Goal: Information Seeking & Learning: Learn about a topic

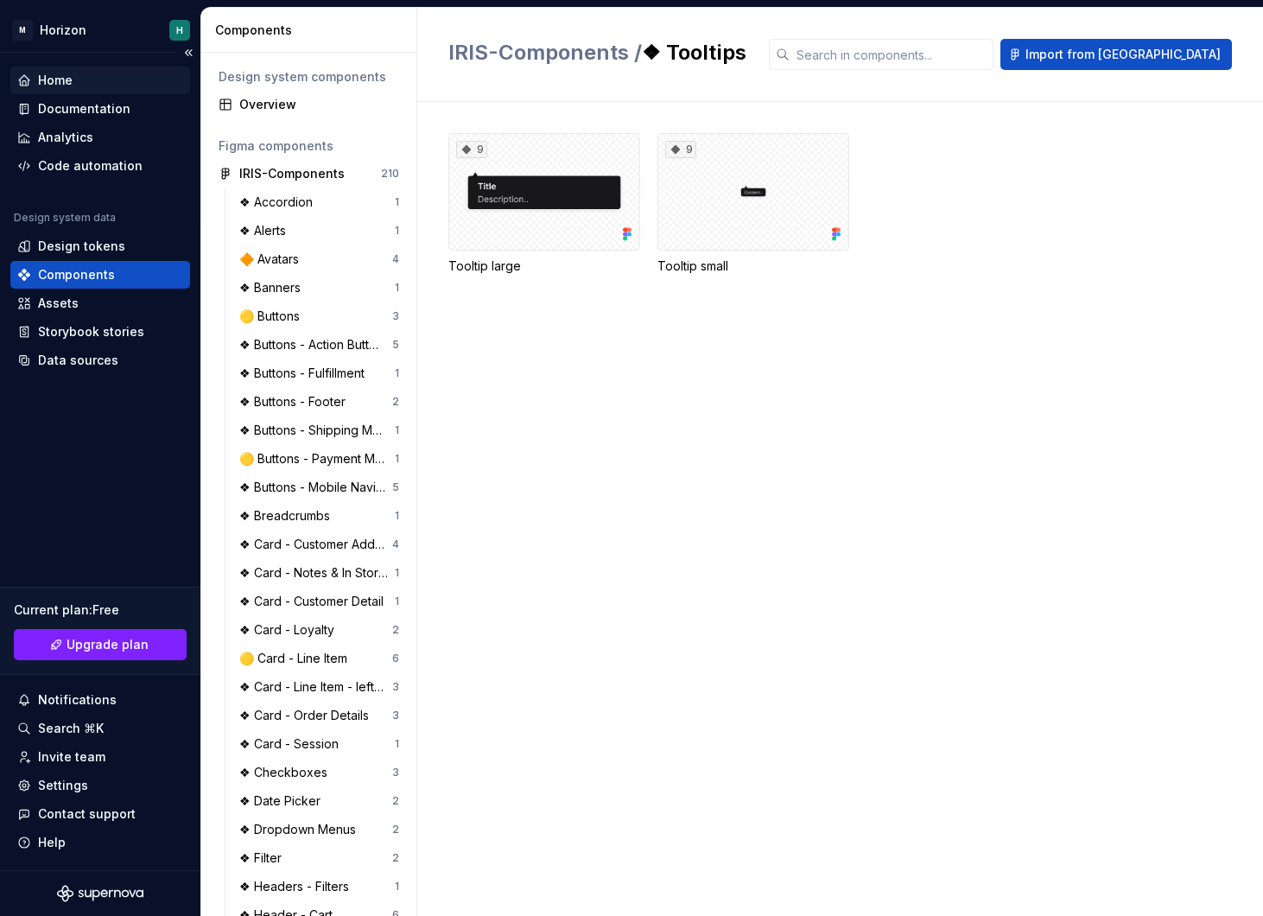
click at [77, 81] on div "Home" at bounding box center [100, 80] width 166 height 17
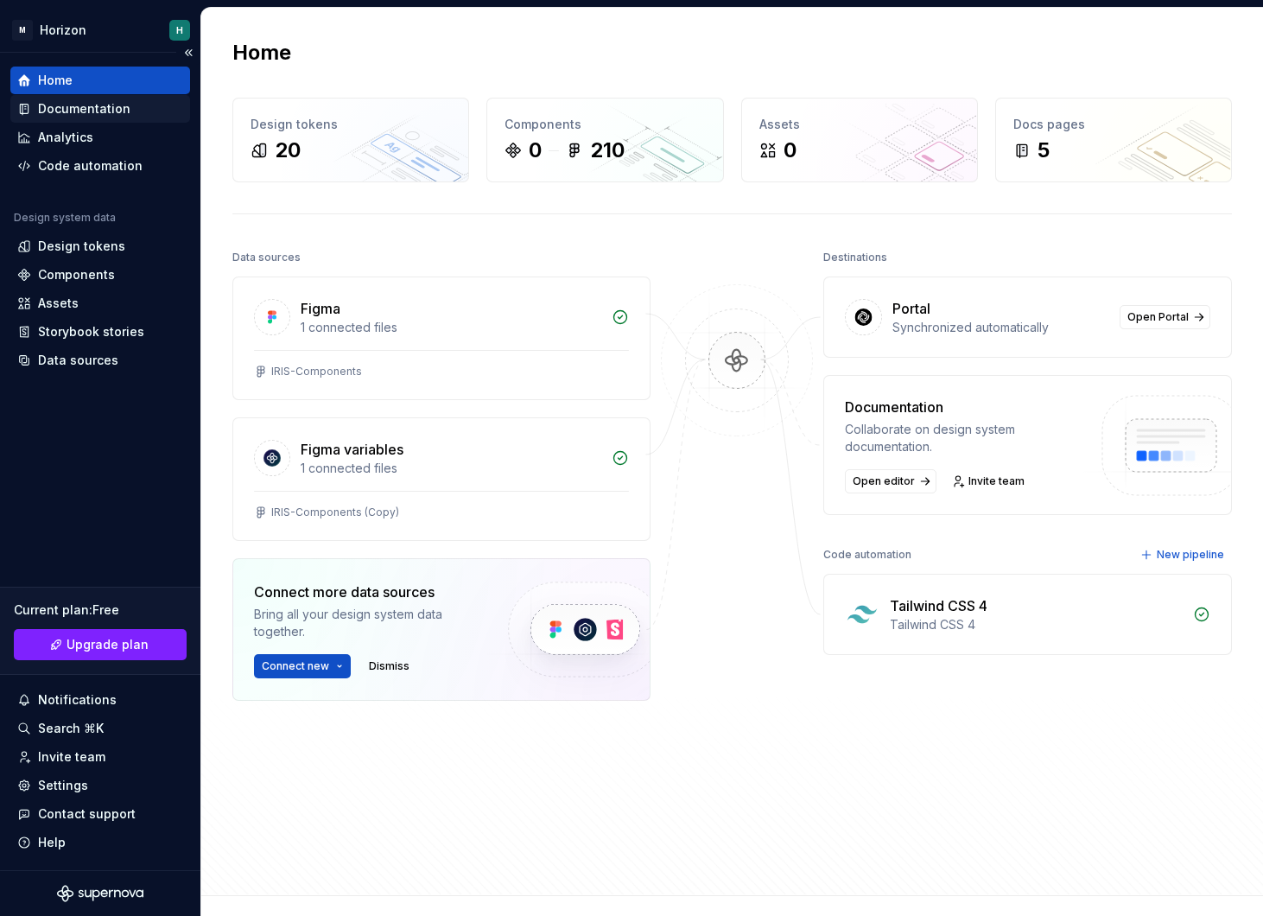
click at [76, 111] on div "Documentation" at bounding box center [84, 108] width 92 height 17
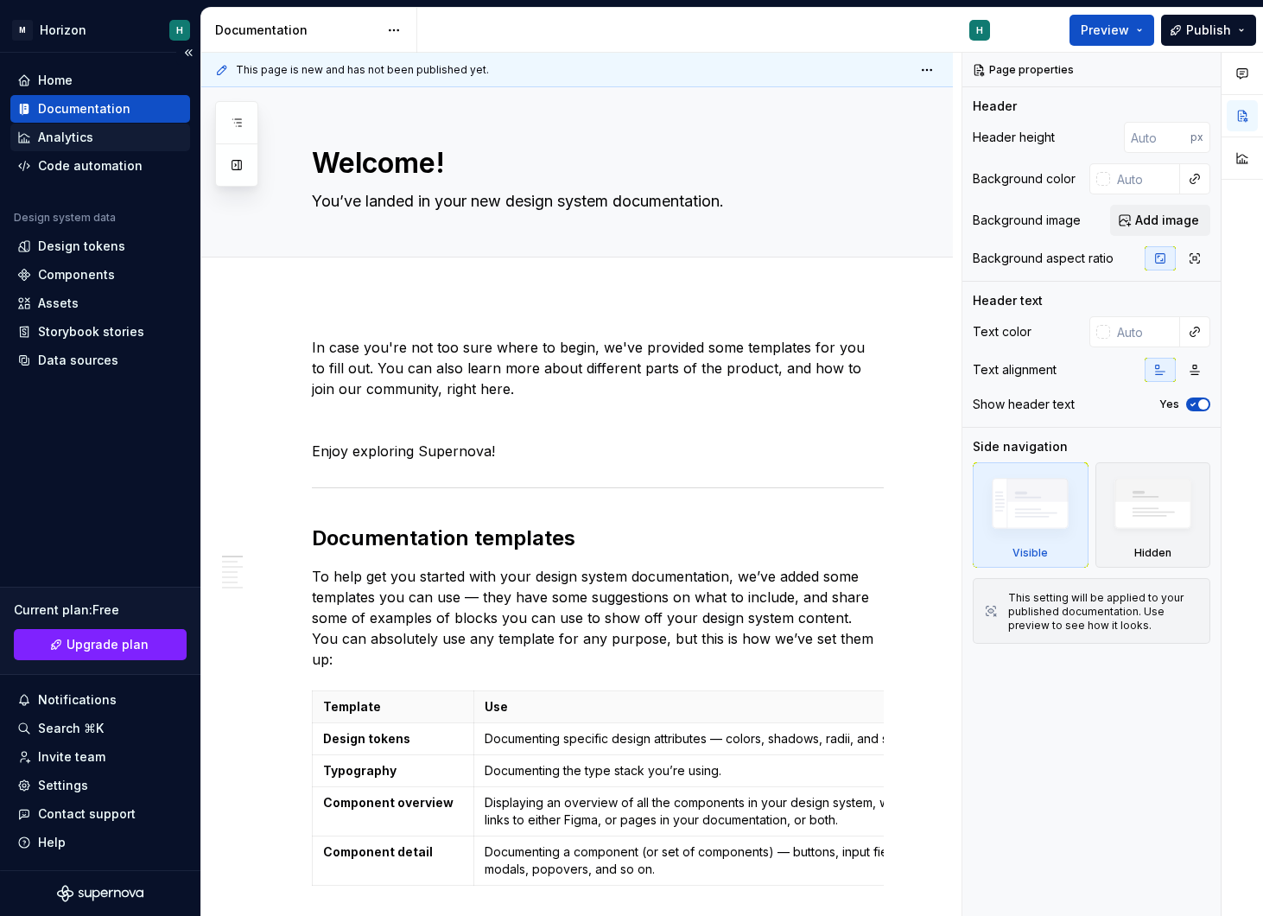
click at [159, 136] on div "Analytics" at bounding box center [100, 137] width 166 height 17
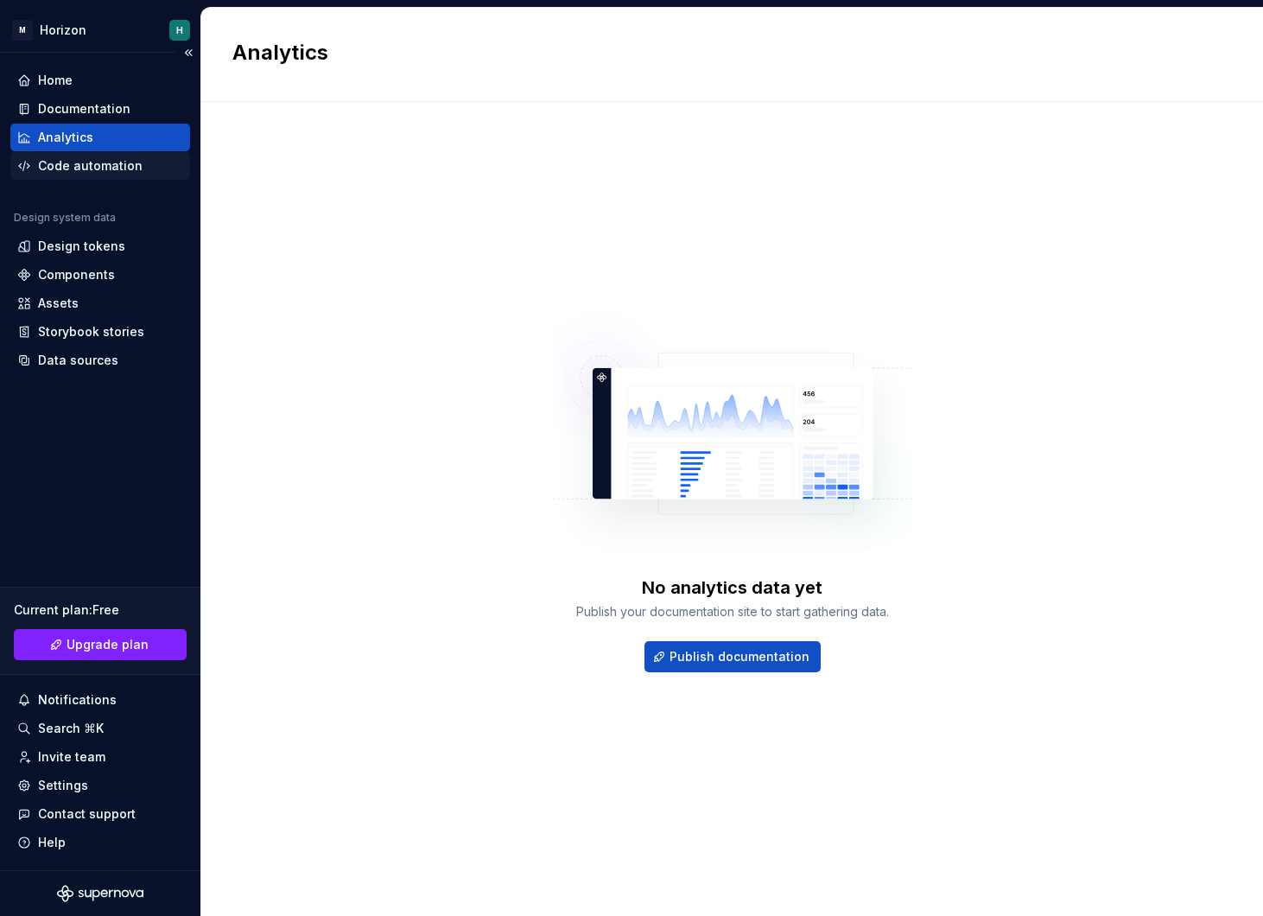
click at [96, 167] on div "Code automation" at bounding box center [90, 165] width 105 height 17
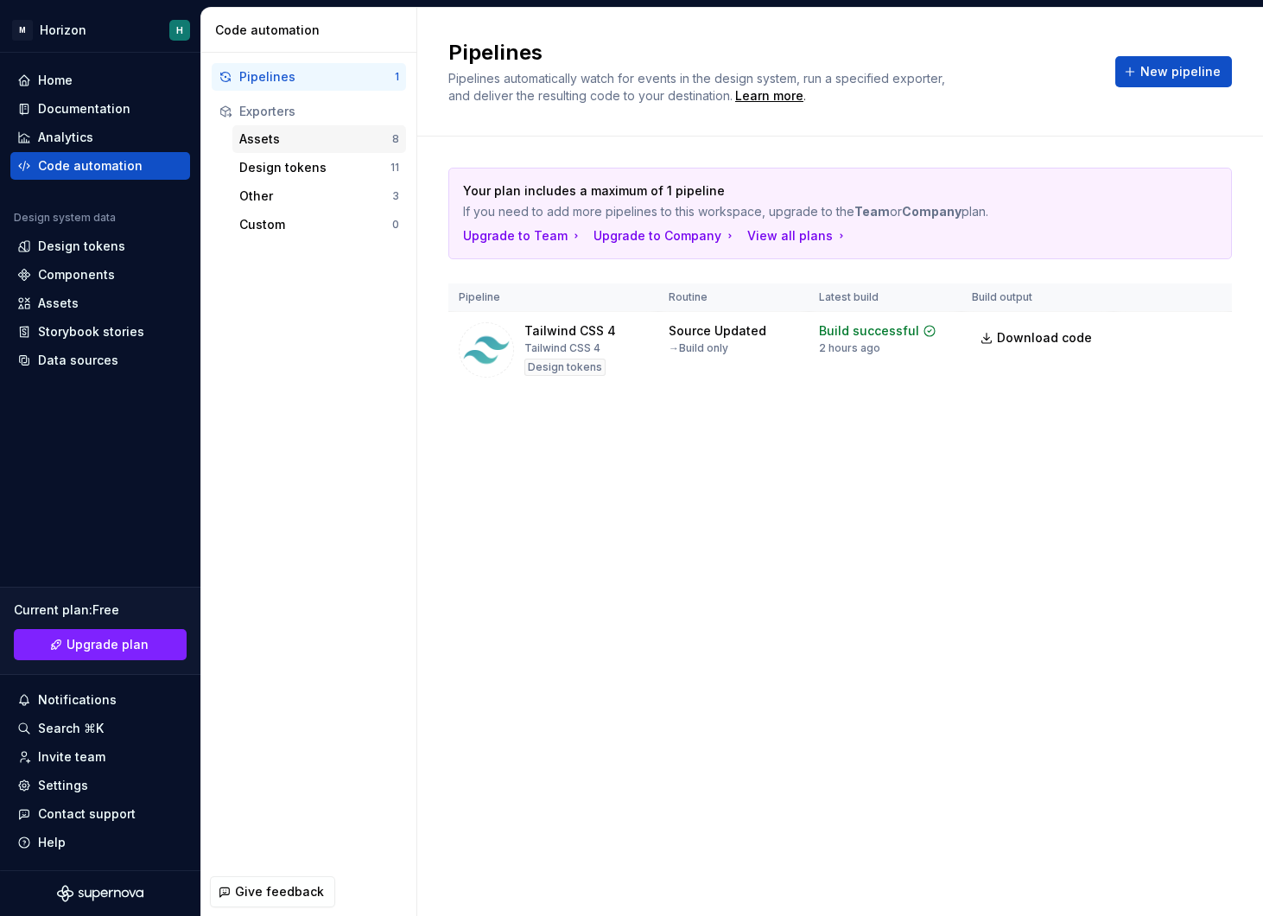
click at [313, 149] on div "Assets 8" at bounding box center [319, 139] width 174 height 28
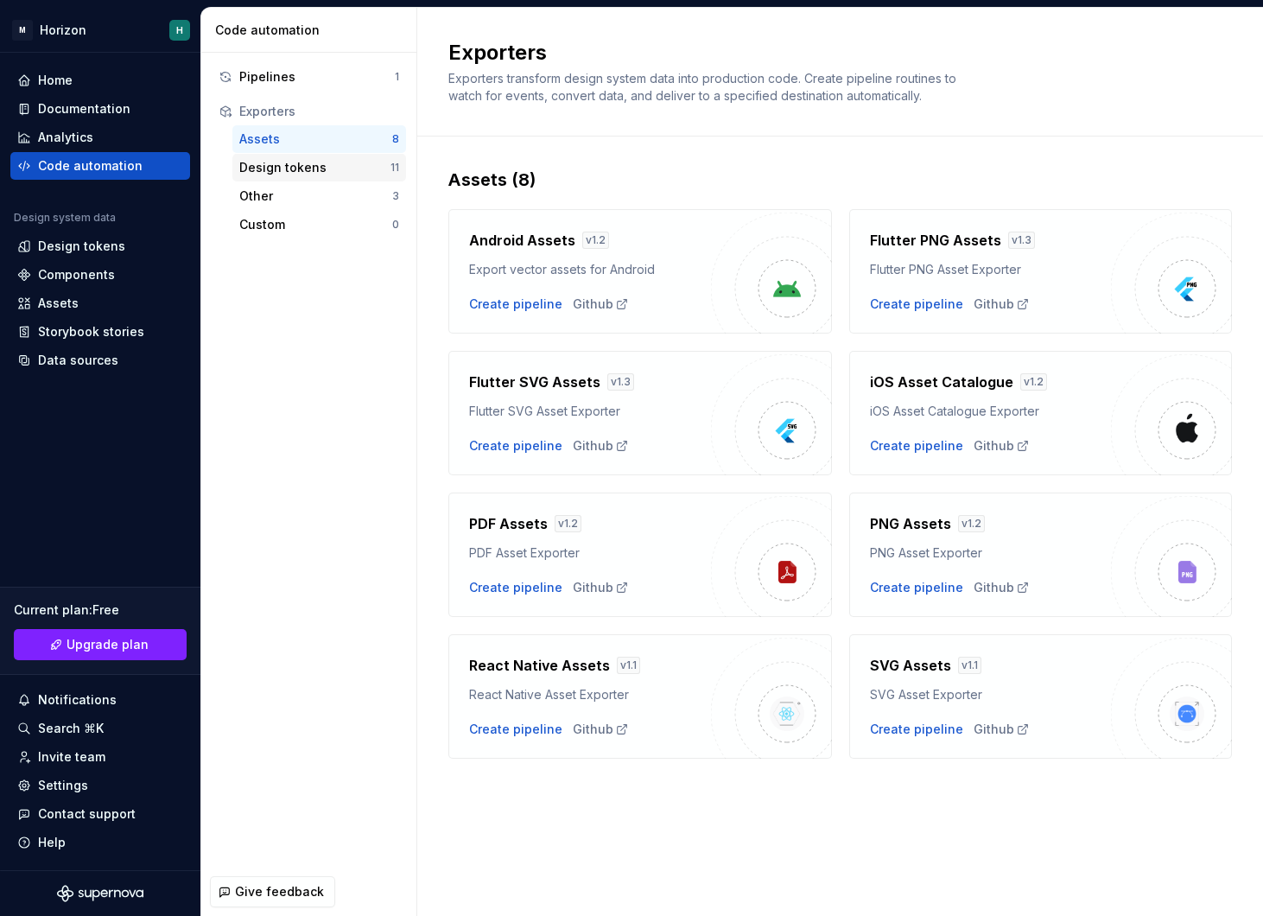
click at [309, 169] on div "Design tokens" at bounding box center [314, 167] width 151 height 17
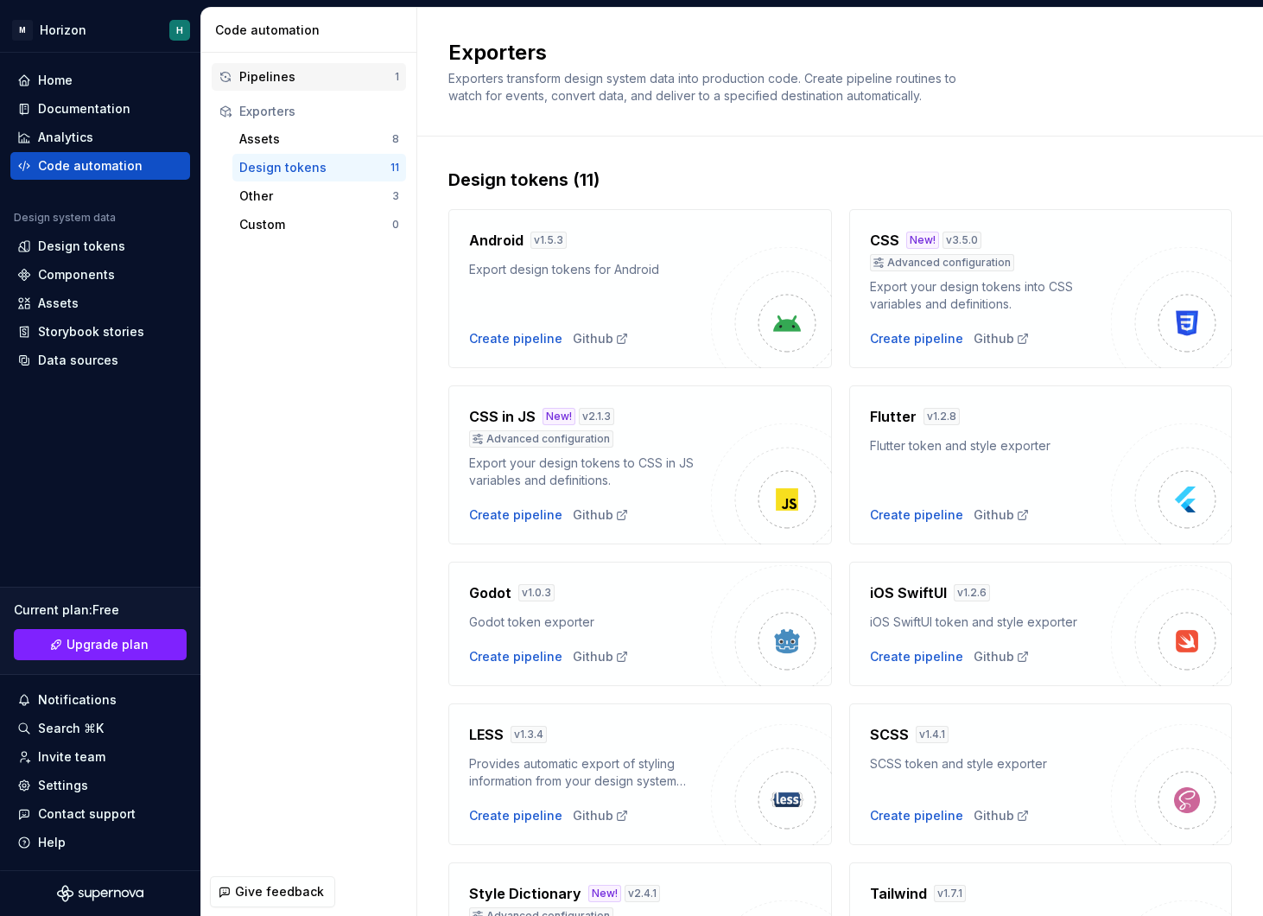
click at [314, 76] on div "Pipelines" at bounding box center [316, 76] width 155 height 17
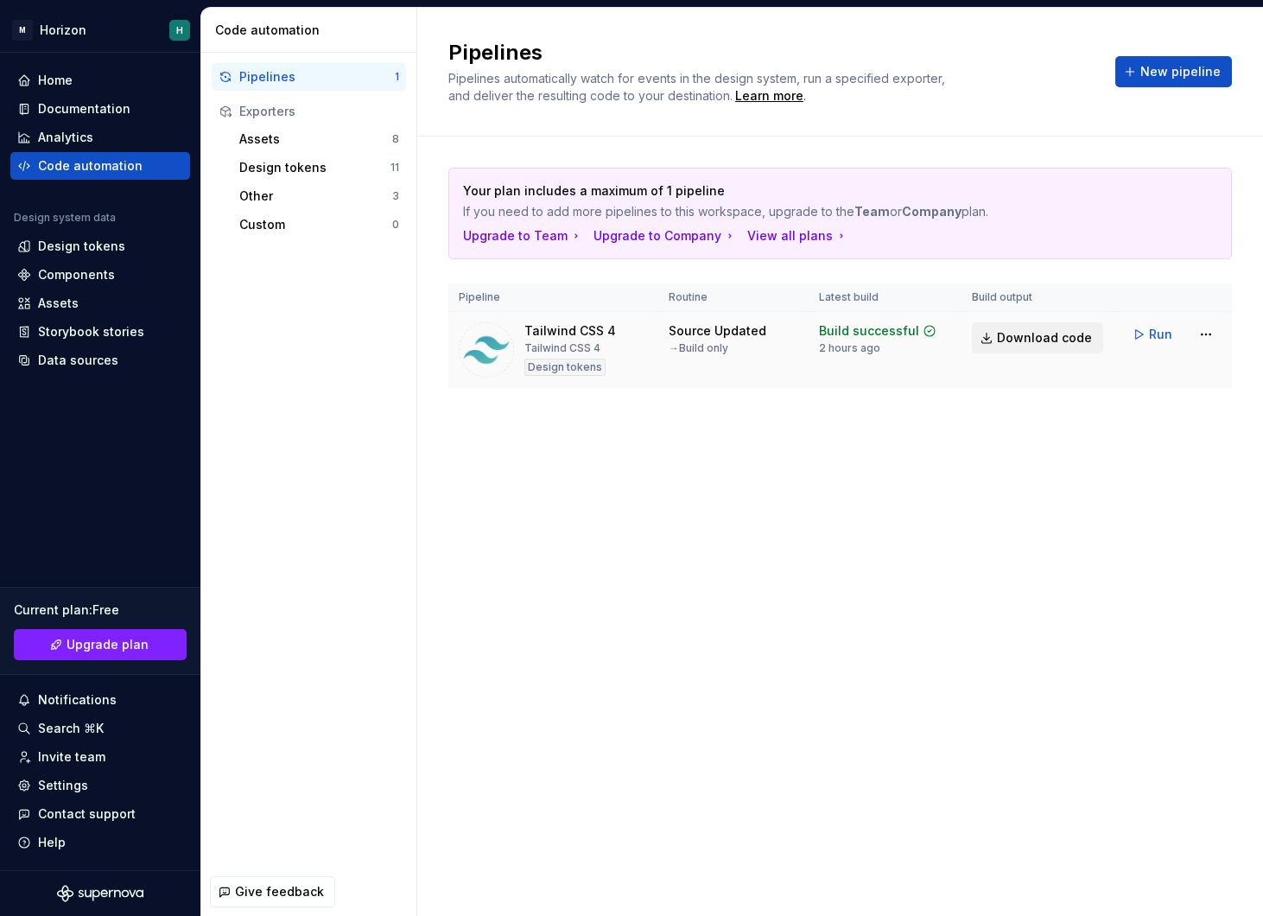
click at [1052, 344] on span "Download code" at bounding box center [1044, 337] width 95 height 17
click at [158, 257] on div "Design tokens" at bounding box center [100, 246] width 180 height 28
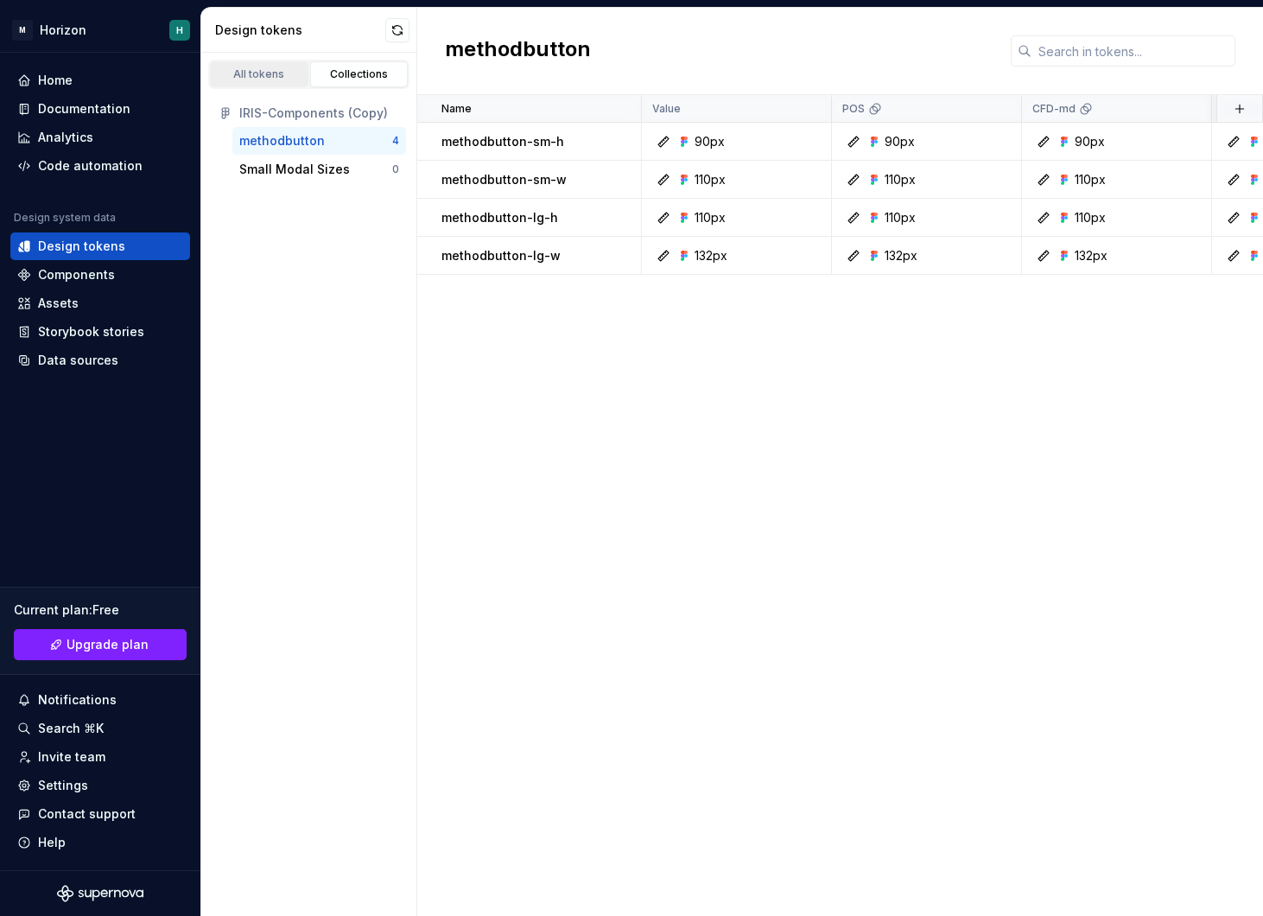
click at [267, 78] on div "All tokens" at bounding box center [259, 74] width 86 height 14
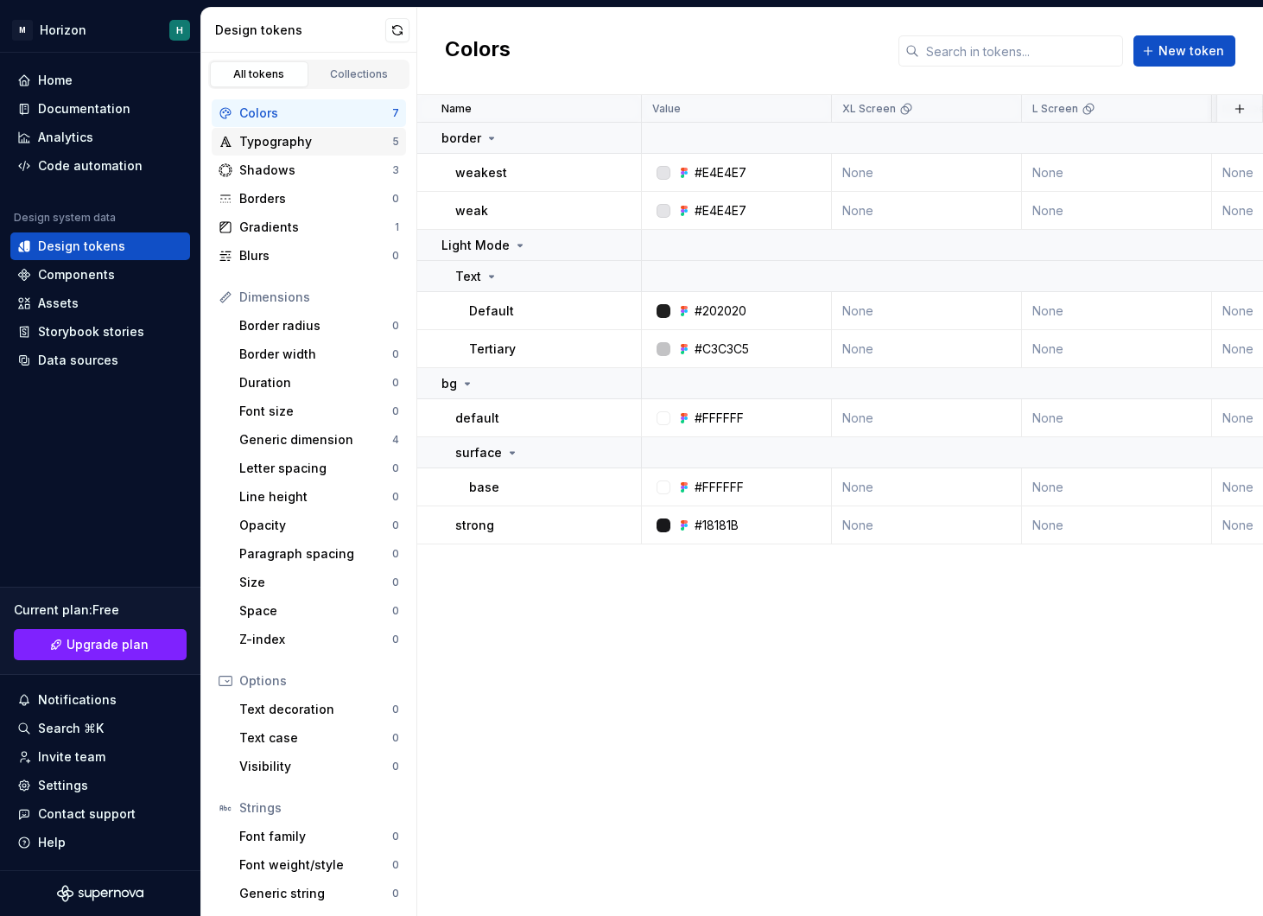
click at [358, 144] on div "Typography" at bounding box center [315, 141] width 153 height 17
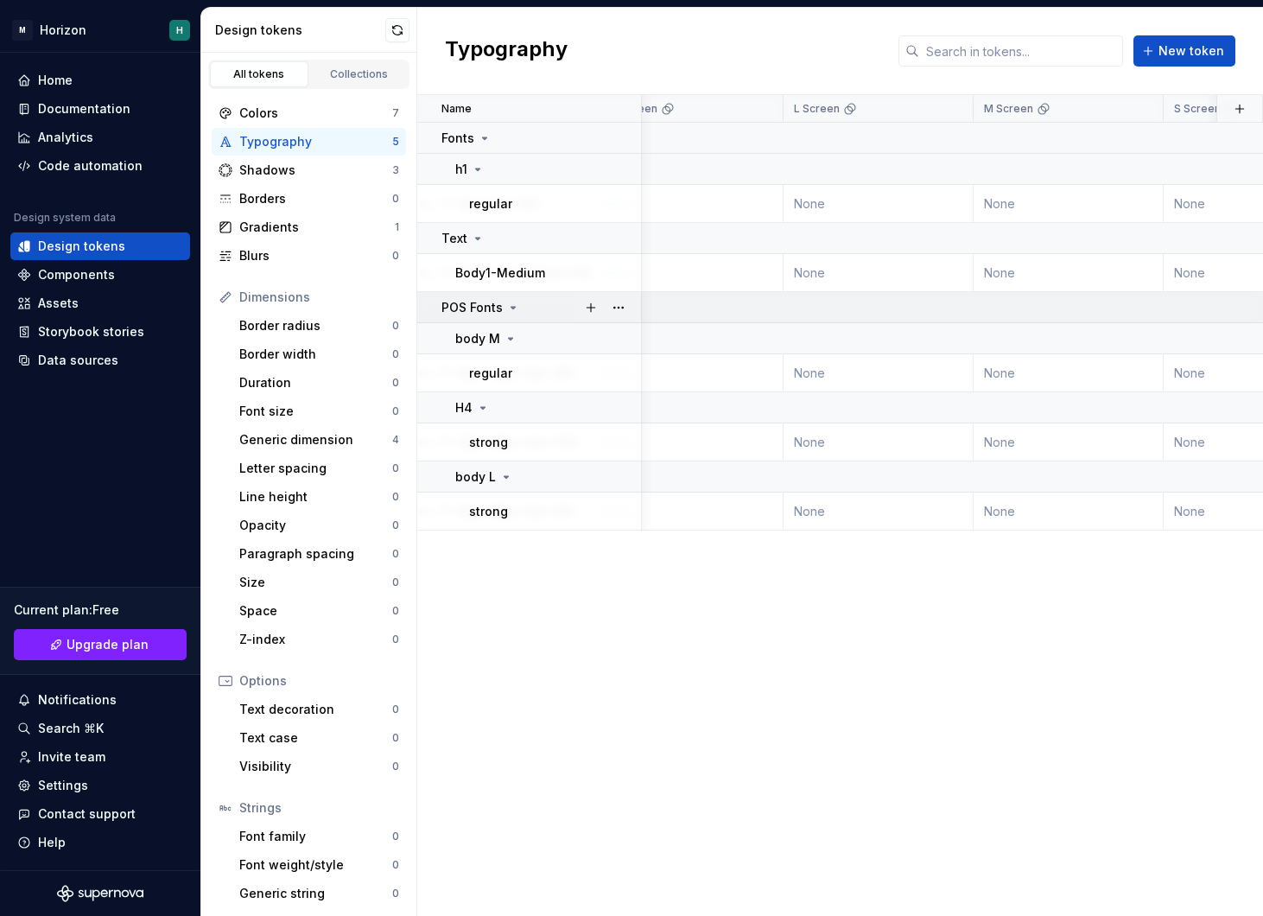
scroll to position [0, 254]
click at [342, 79] on div "Collections" at bounding box center [359, 74] width 86 height 14
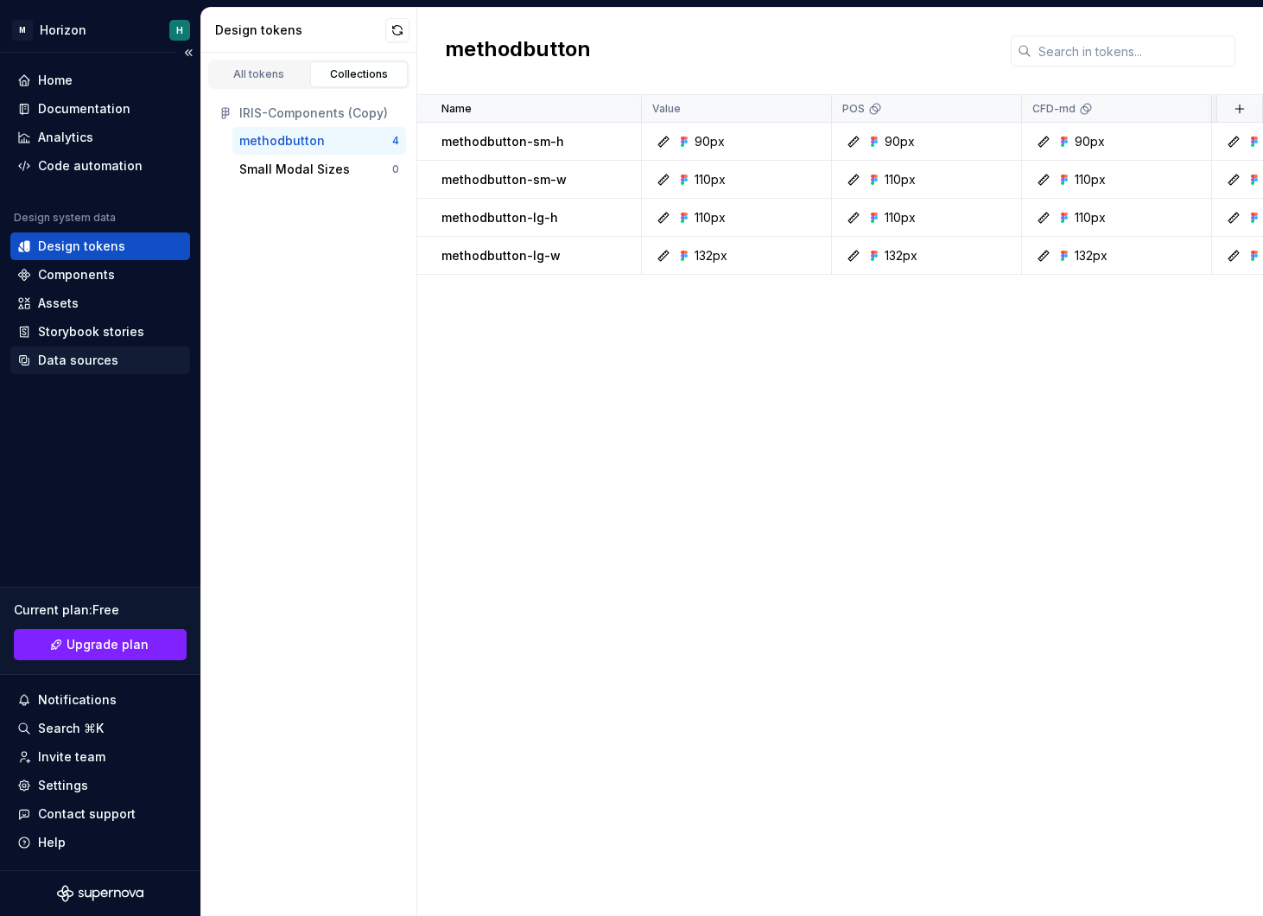
click at [96, 360] on div "Data sources" at bounding box center [78, 360] width 80 height 17
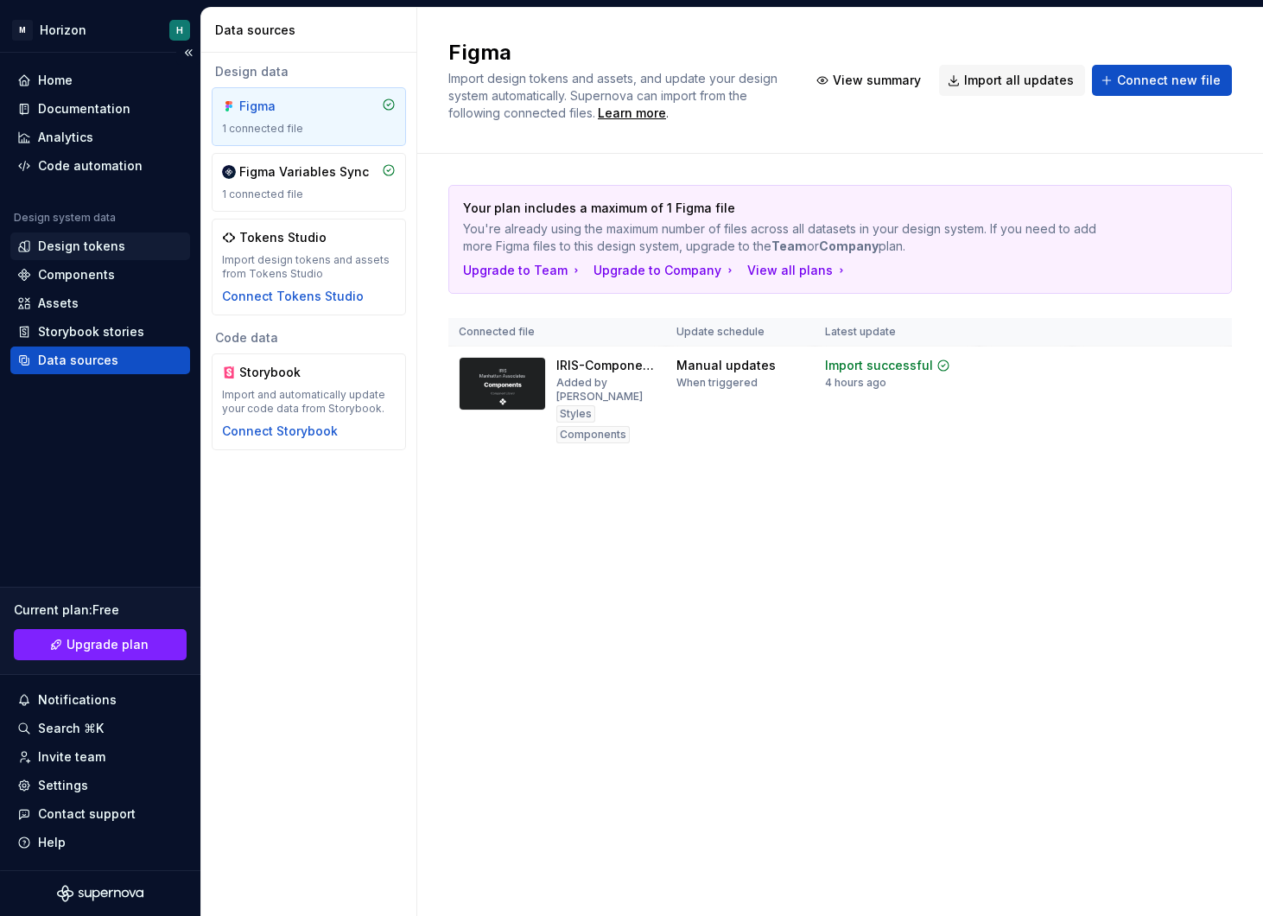
click at [99, 250] on div "Design tokens" at bounding box center [81, 246] width 87 height 17
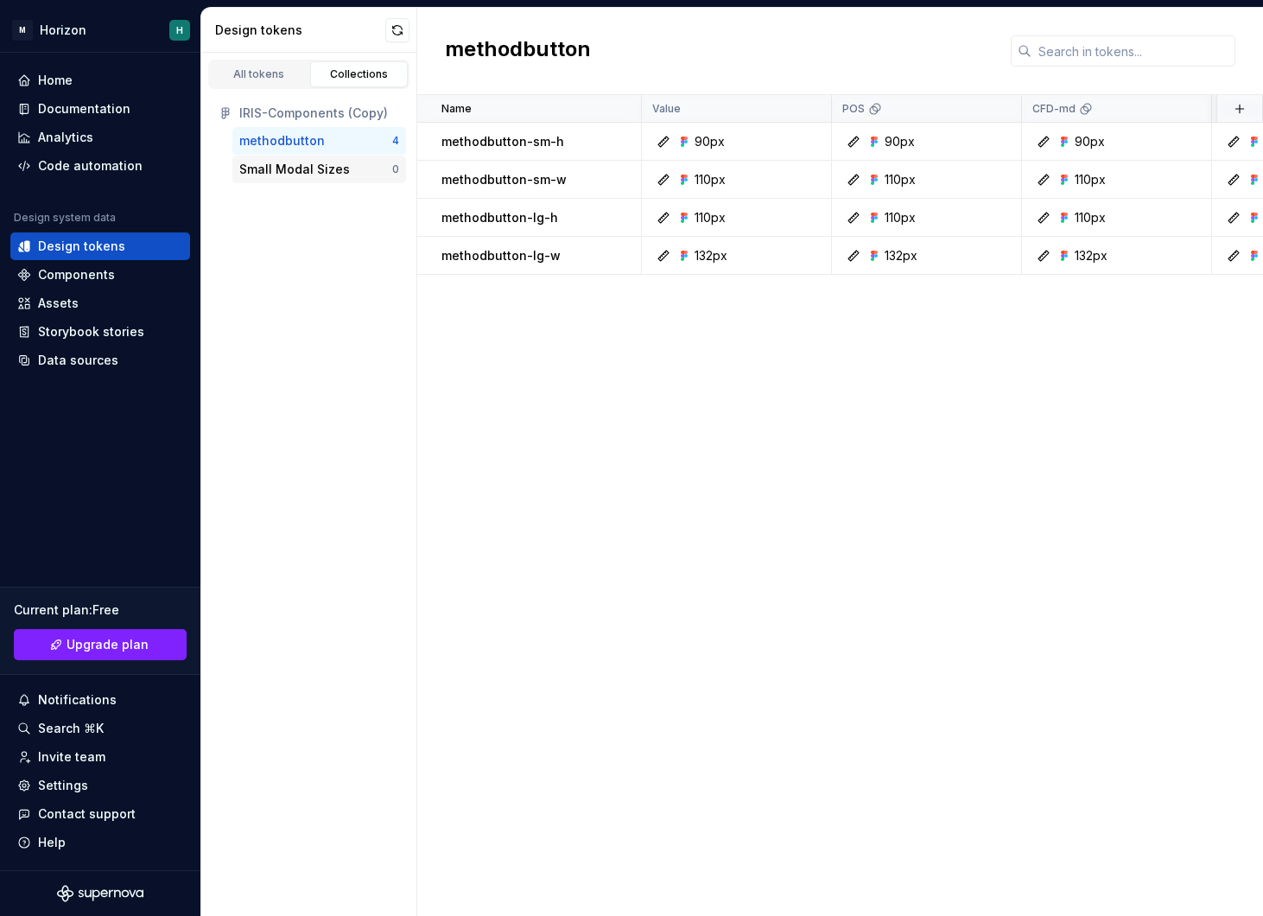
click at [326, 181] on div "Small Modal Sizes 0" at bounding box center [319, 169] width 174 height 28
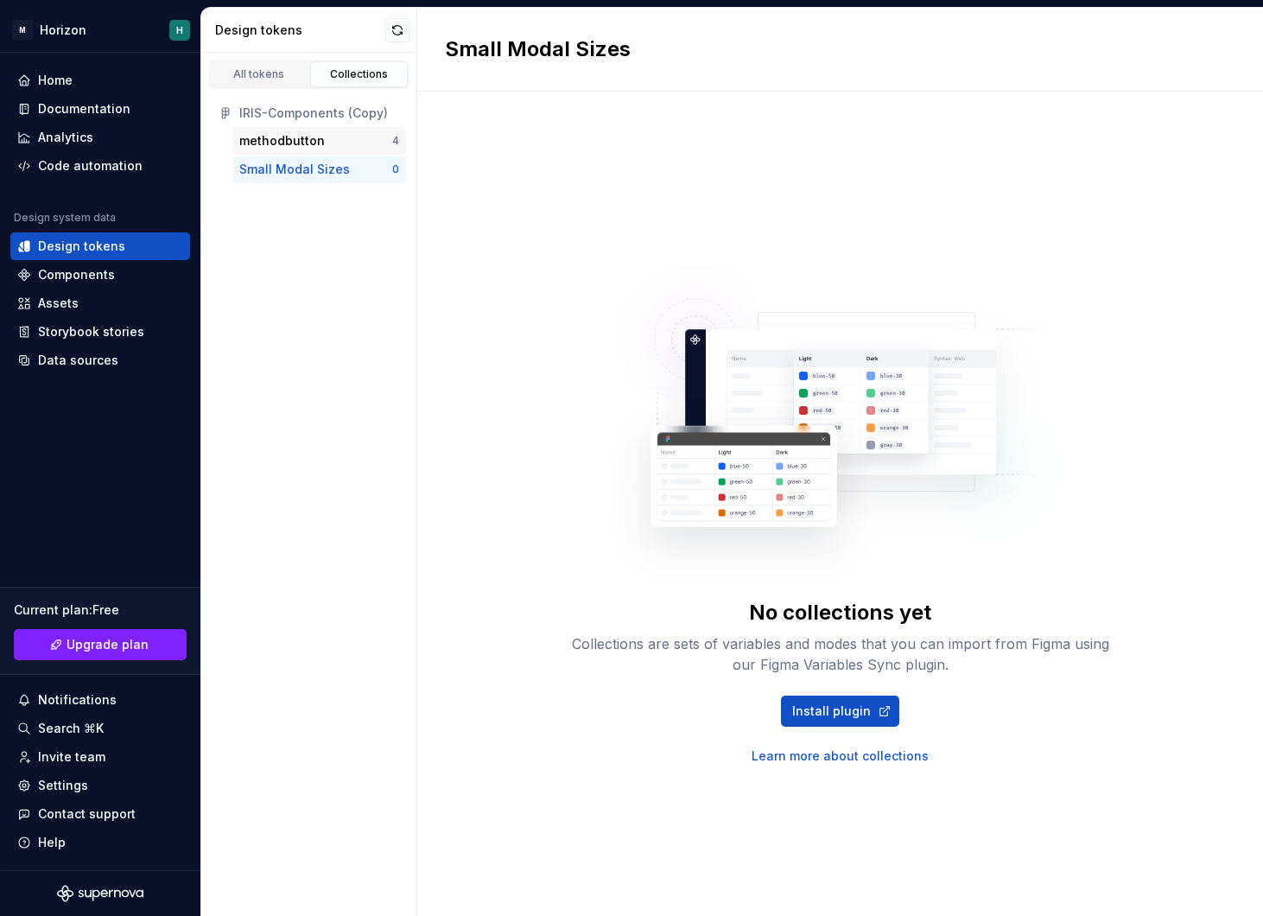
click at [337, 142] on div "methodbutton" at bounding box center [315, 140] width 153 height 17
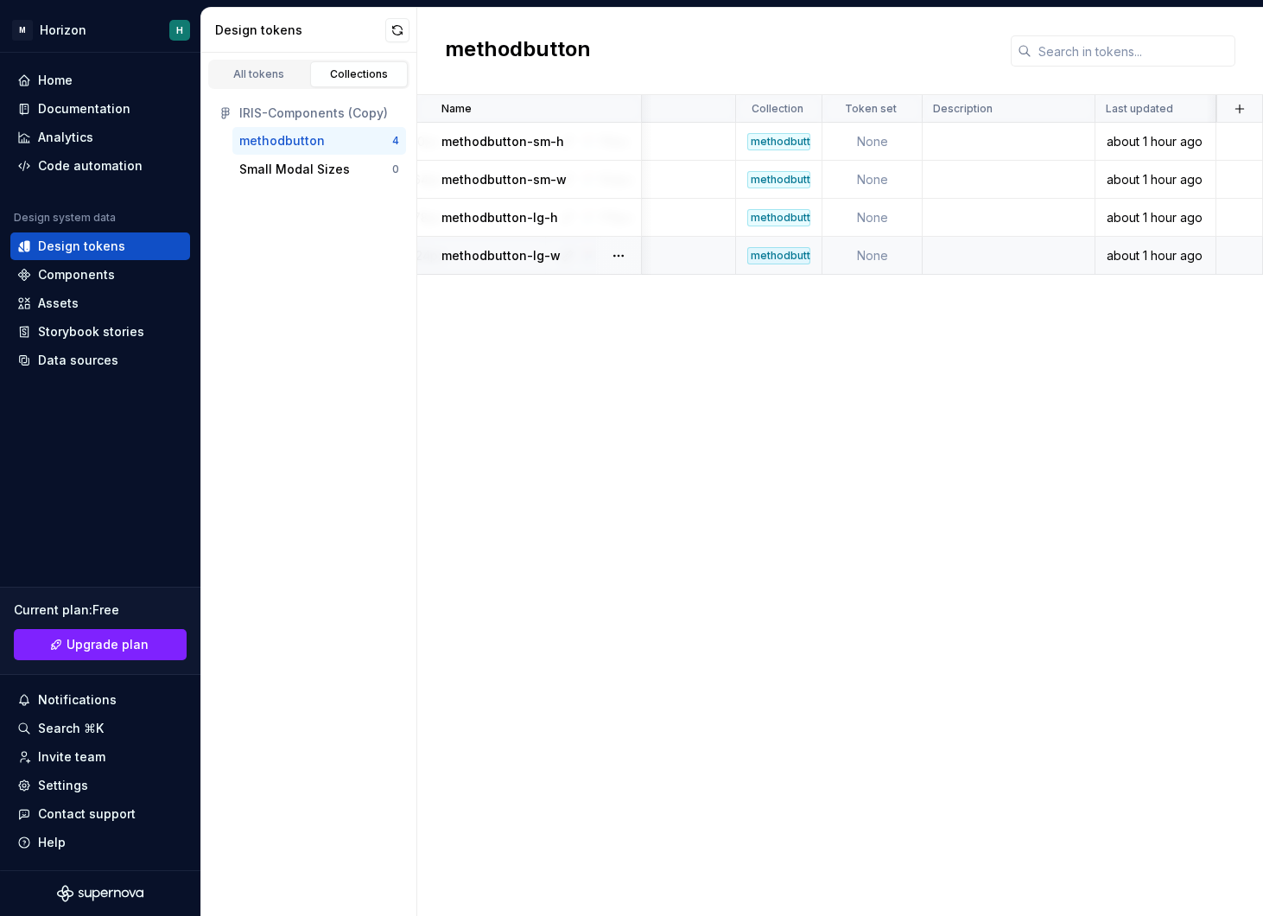
scroll to position [0, 855]
click at [320, 176] on div "Small Modal Sizes" at bounding box center [294, 169] width 111 height 17
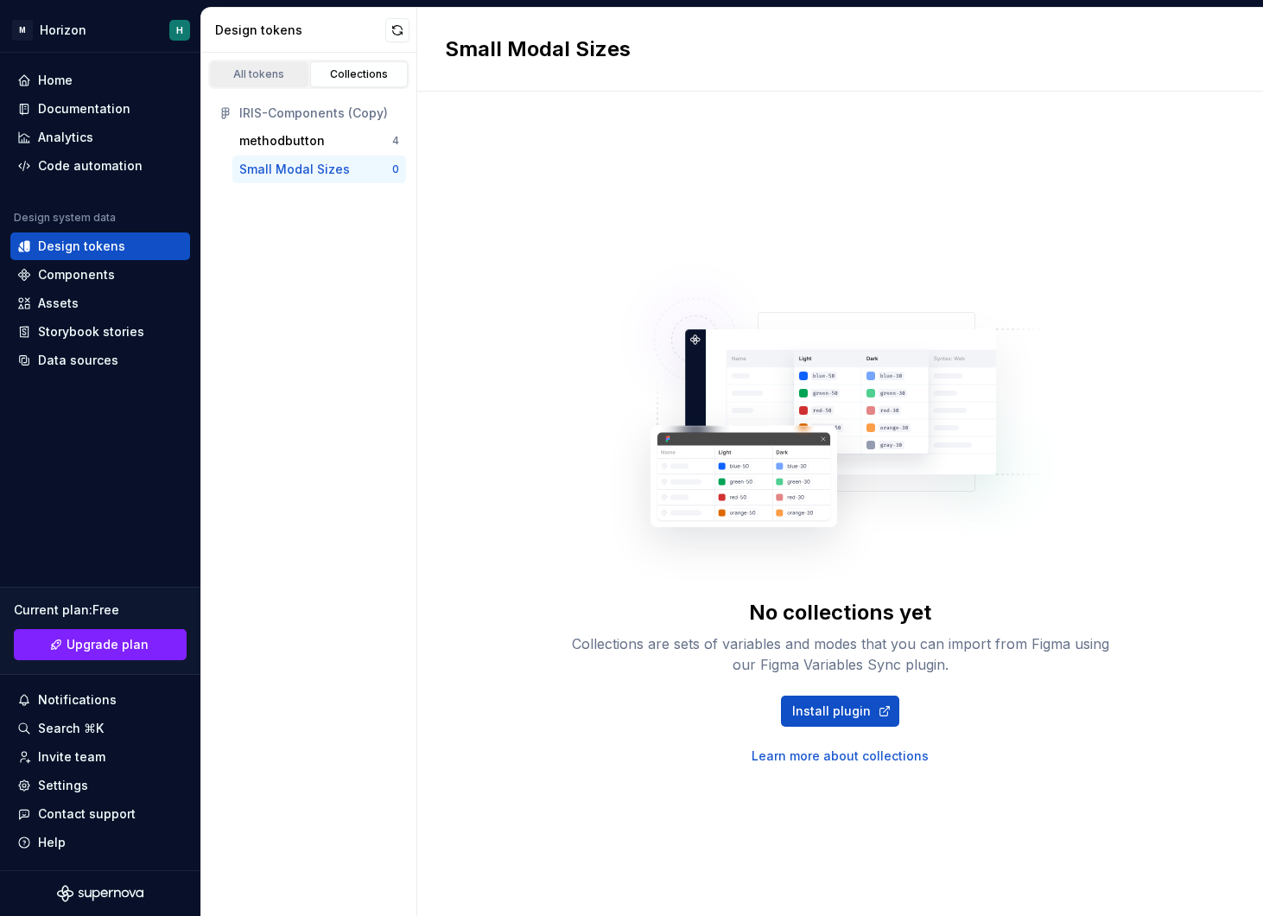
click at [266, 75] on div "All tokens" at bounding box center [259, 74] width 86 height 14
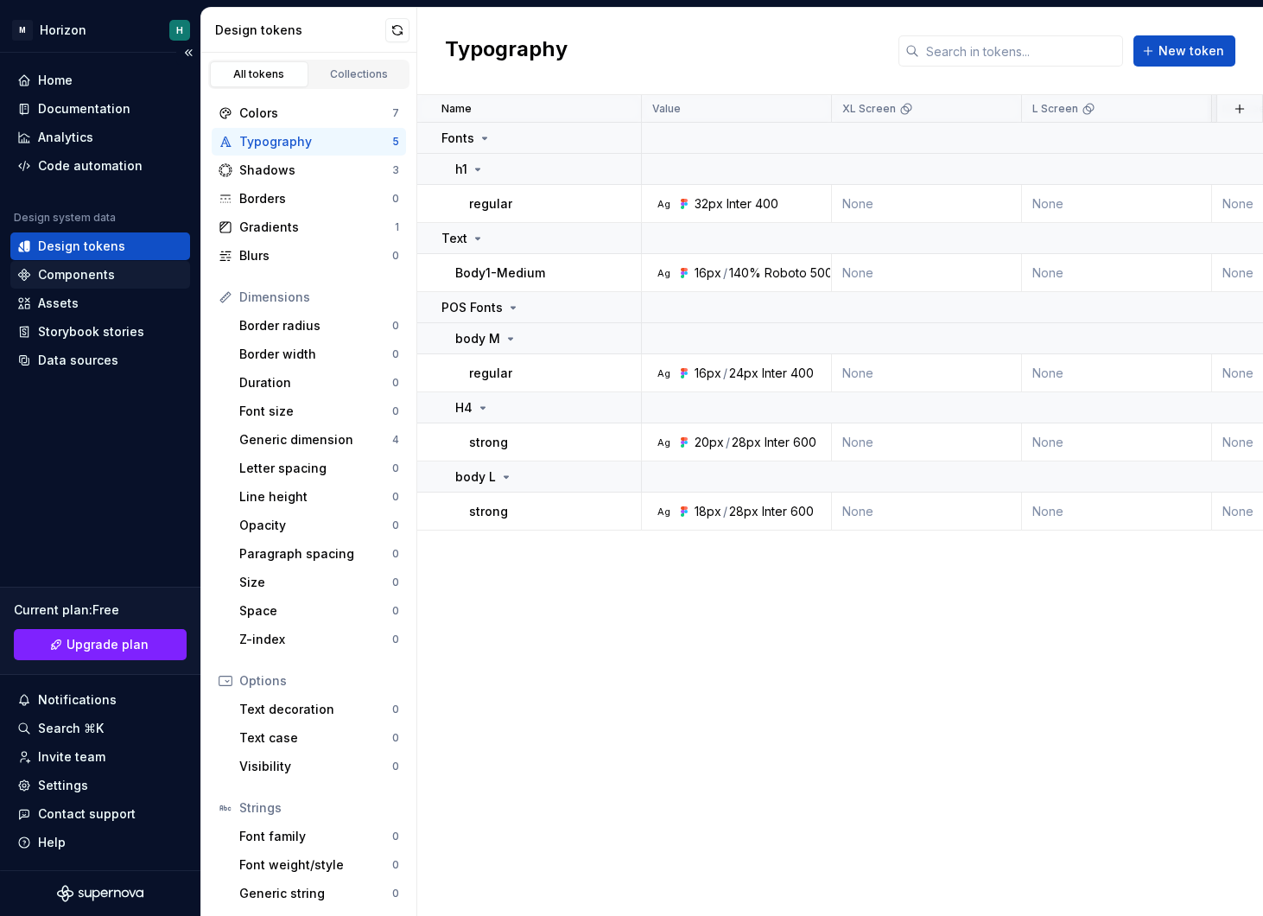
click at [124, 269] on div "Components" at bounding box center [100, 274] width 166 height 17
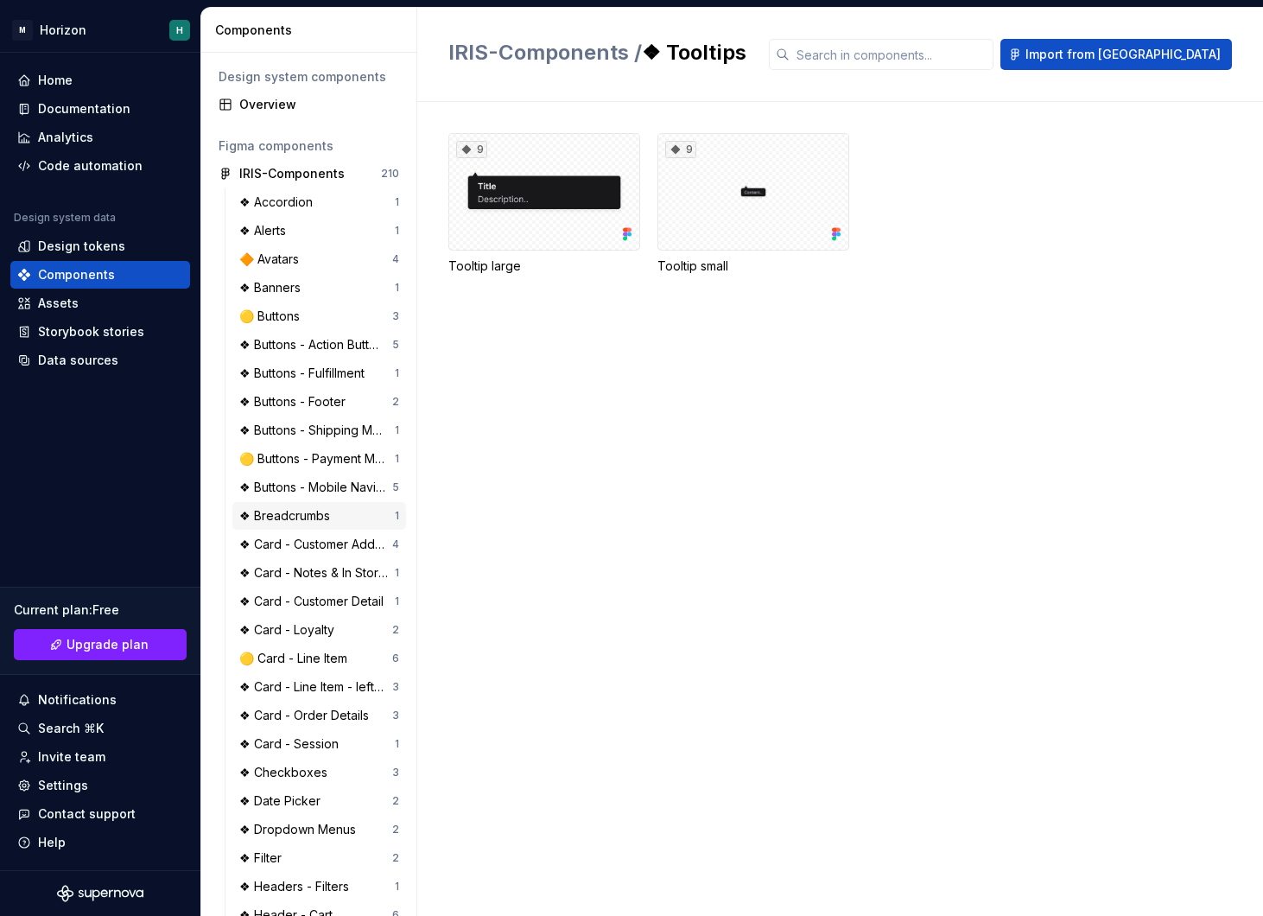
click at [308, 502] on div "❖ Breadcrumbs 1" at bounding box center [319, 516] width 174 height 28
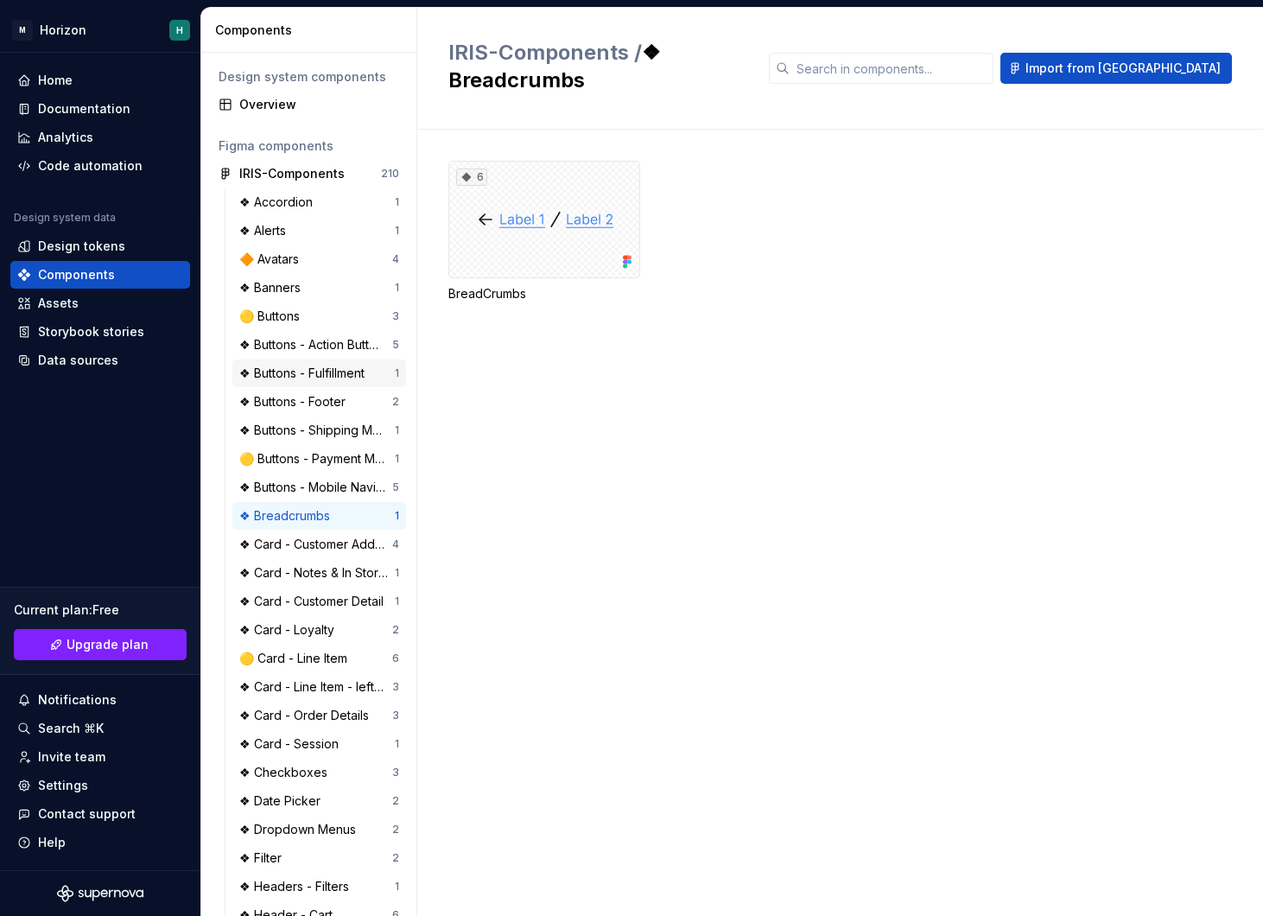
click at [312, 370] on div "❖ Buttons - Fulfillment" at bounding box center [305, 373] width 132 height 17
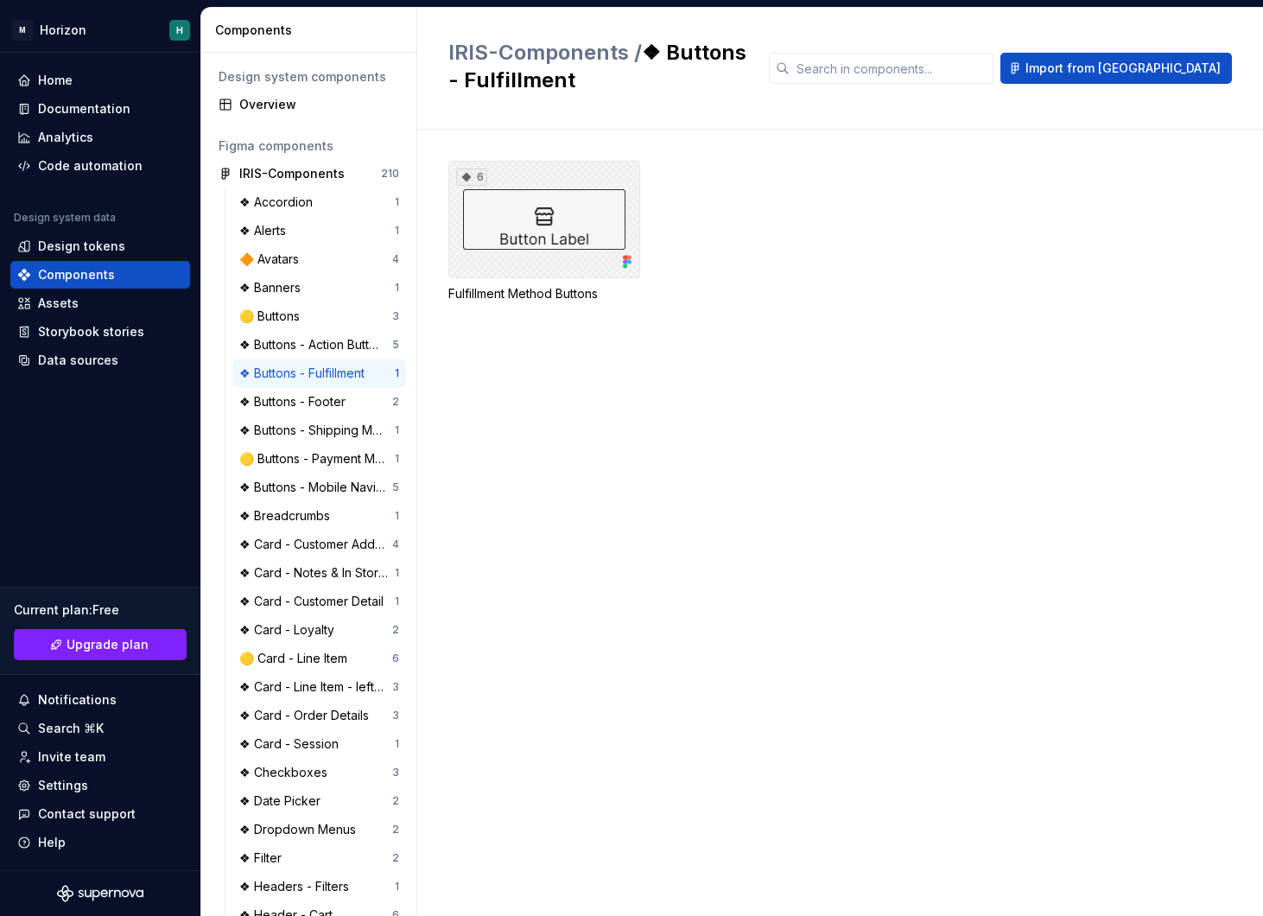
click at [504, 239] on div "6" at bounding box center [544, 219] width 192 height 117
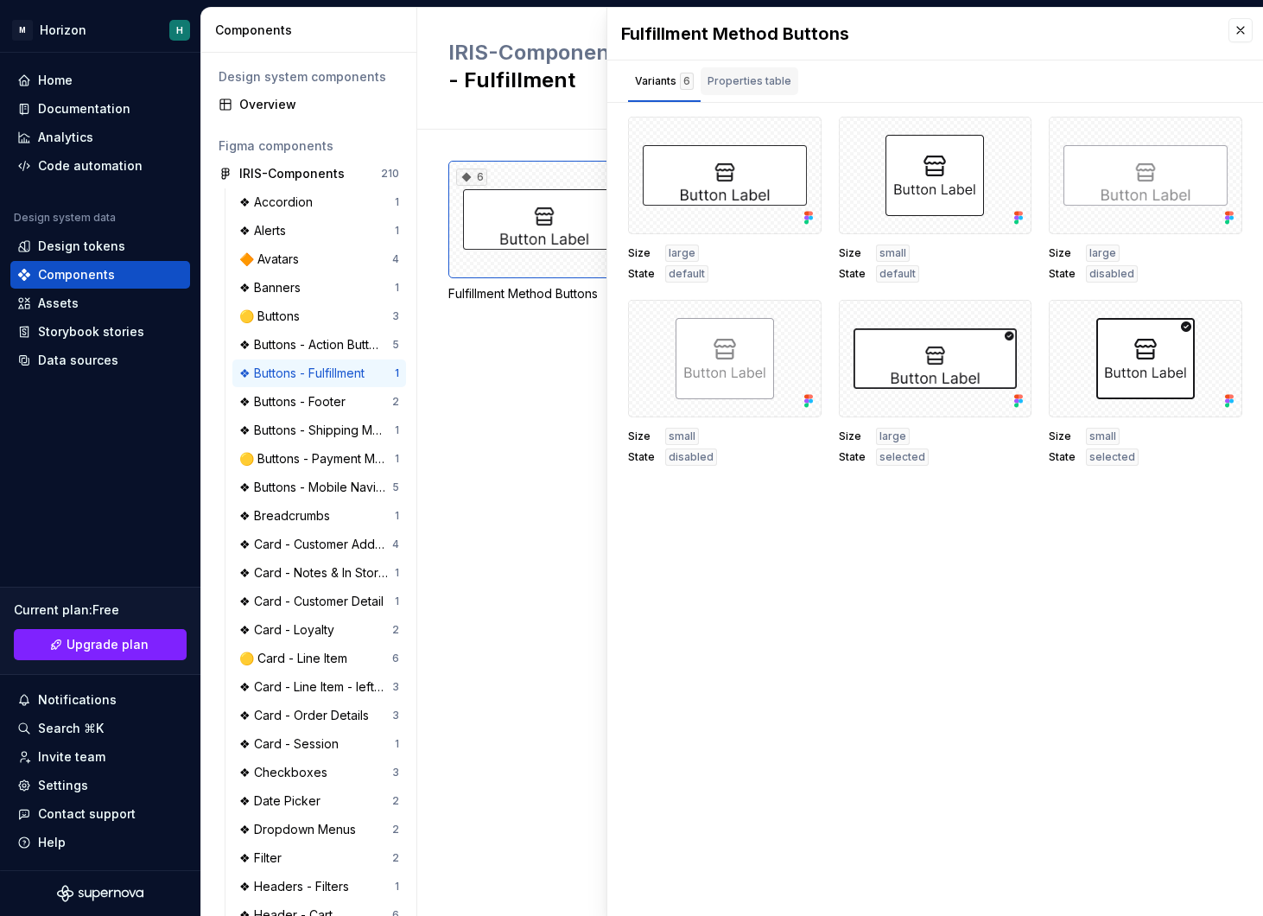
click at [783, 92] on div "Properties table" at bounding box center [750, 81] width 98 height 28
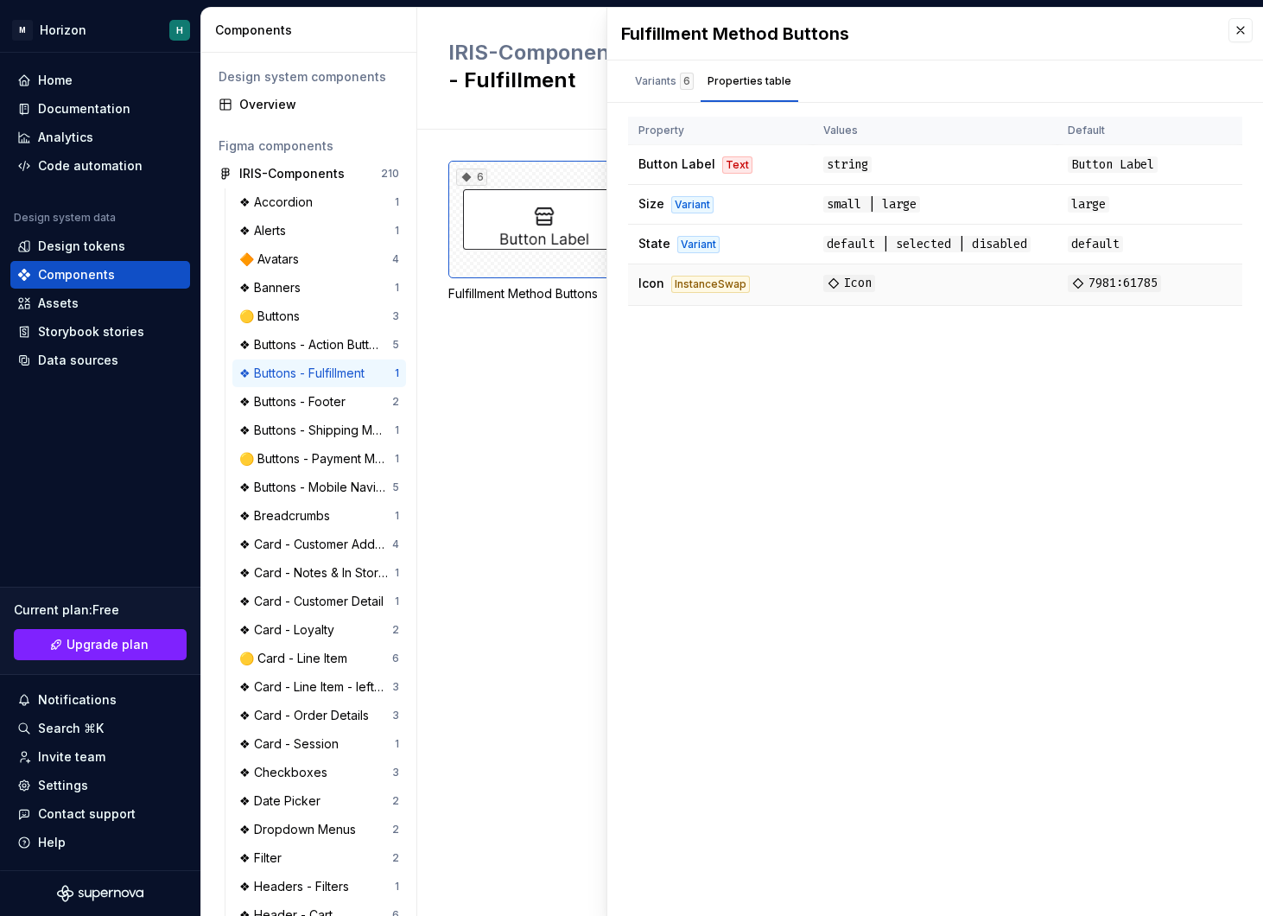
click at [854, 281] on span "Icon" at bounding box center [849, 283] width 52 height 17
click at [716, 279] on div "InstanceSwap" at bounding box center [710, 284] width 79 height 17
click at [687, 215] on td "Size Variant" at bounding box center [720, 205] width 185 height 40
click at [645, 90] on div "Variants 6" at bounding box center [664, 81] width 73 height 28
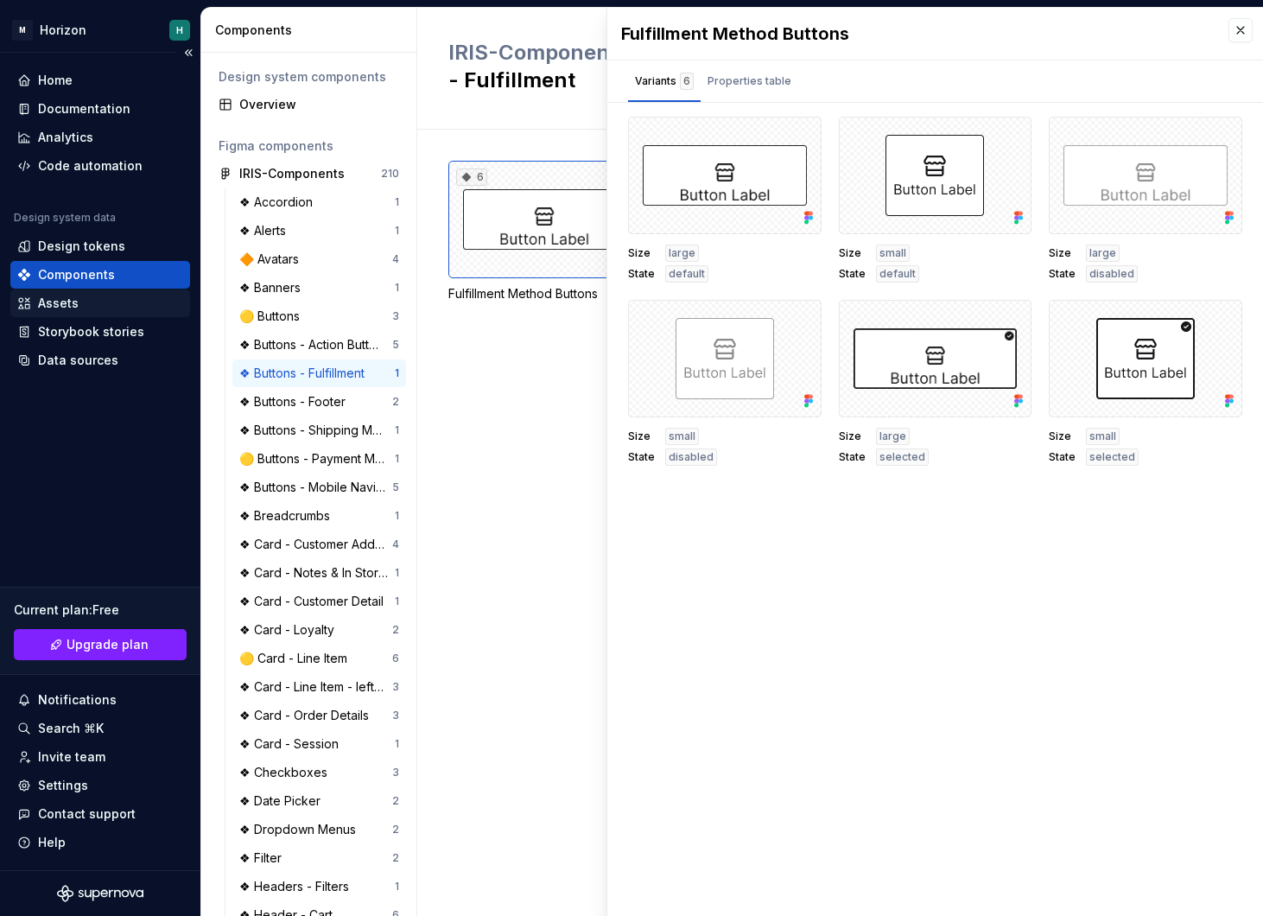
click at [106, 309] on div "Assets" at bounding box center [100, 303] width 166 height 17
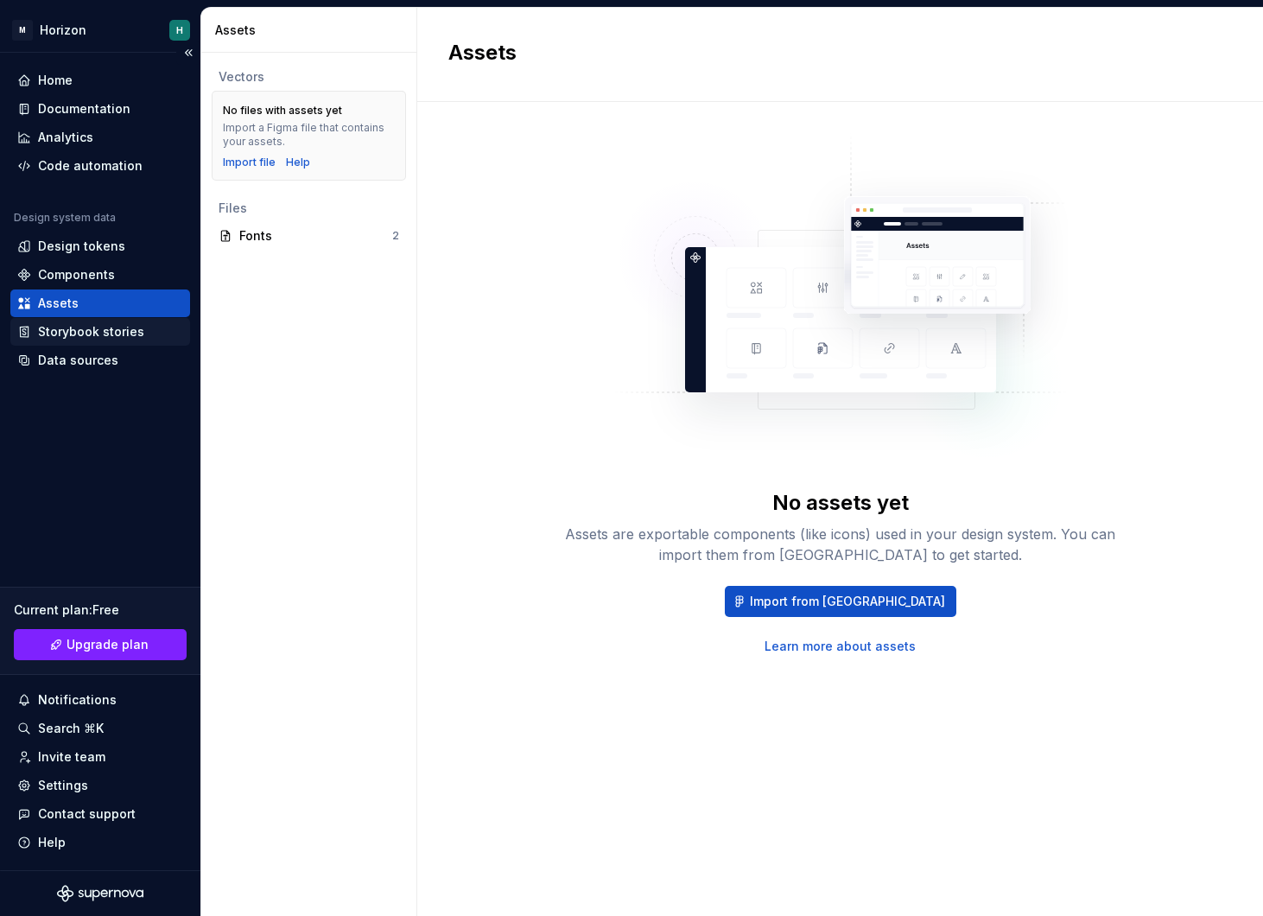
click at [79, 334] on div "Storybook stories" at bounding box center [91, 331] width 106 height 17
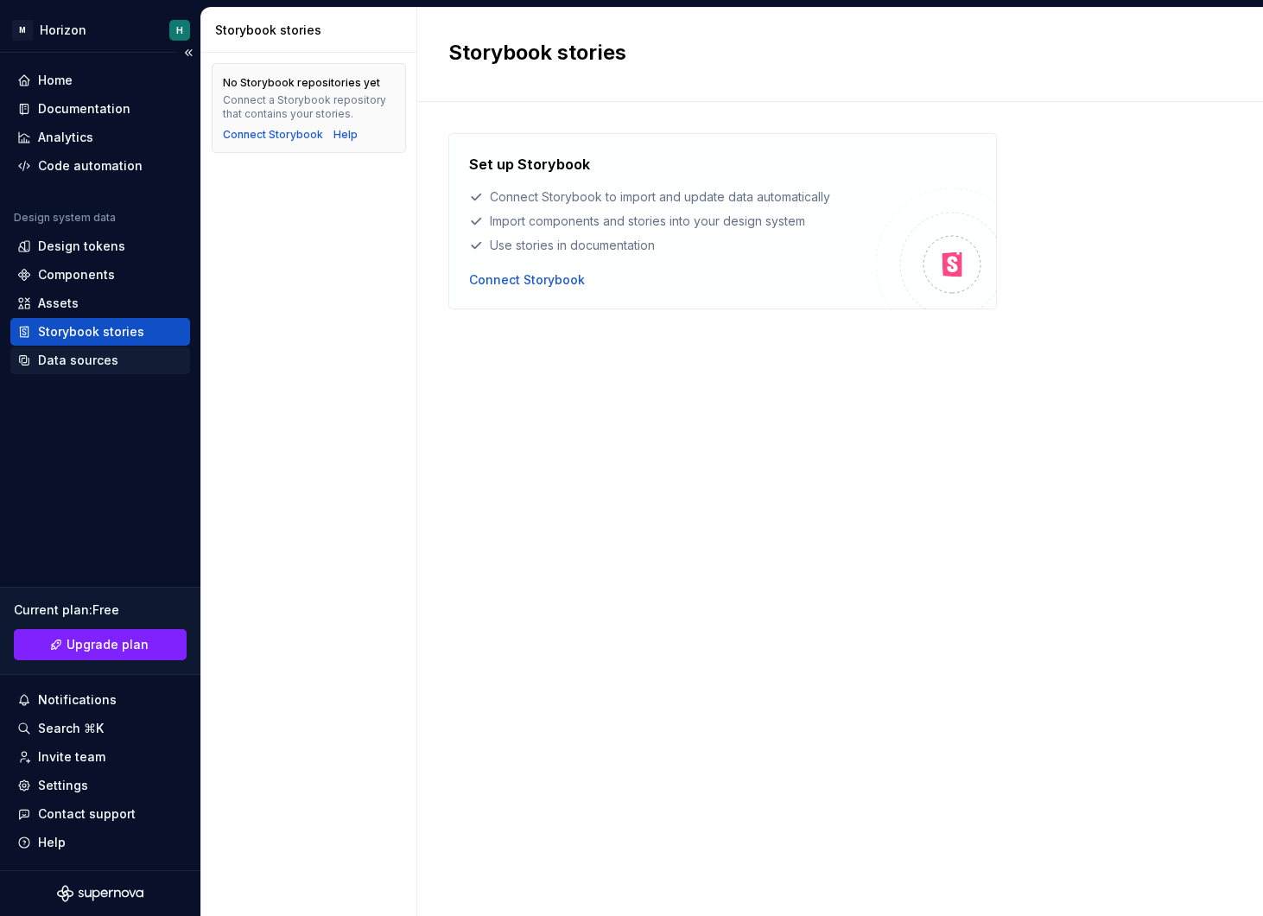
click at [65, 353] on div "Data sources" at bounding box center [78, 360] width 80 height 17
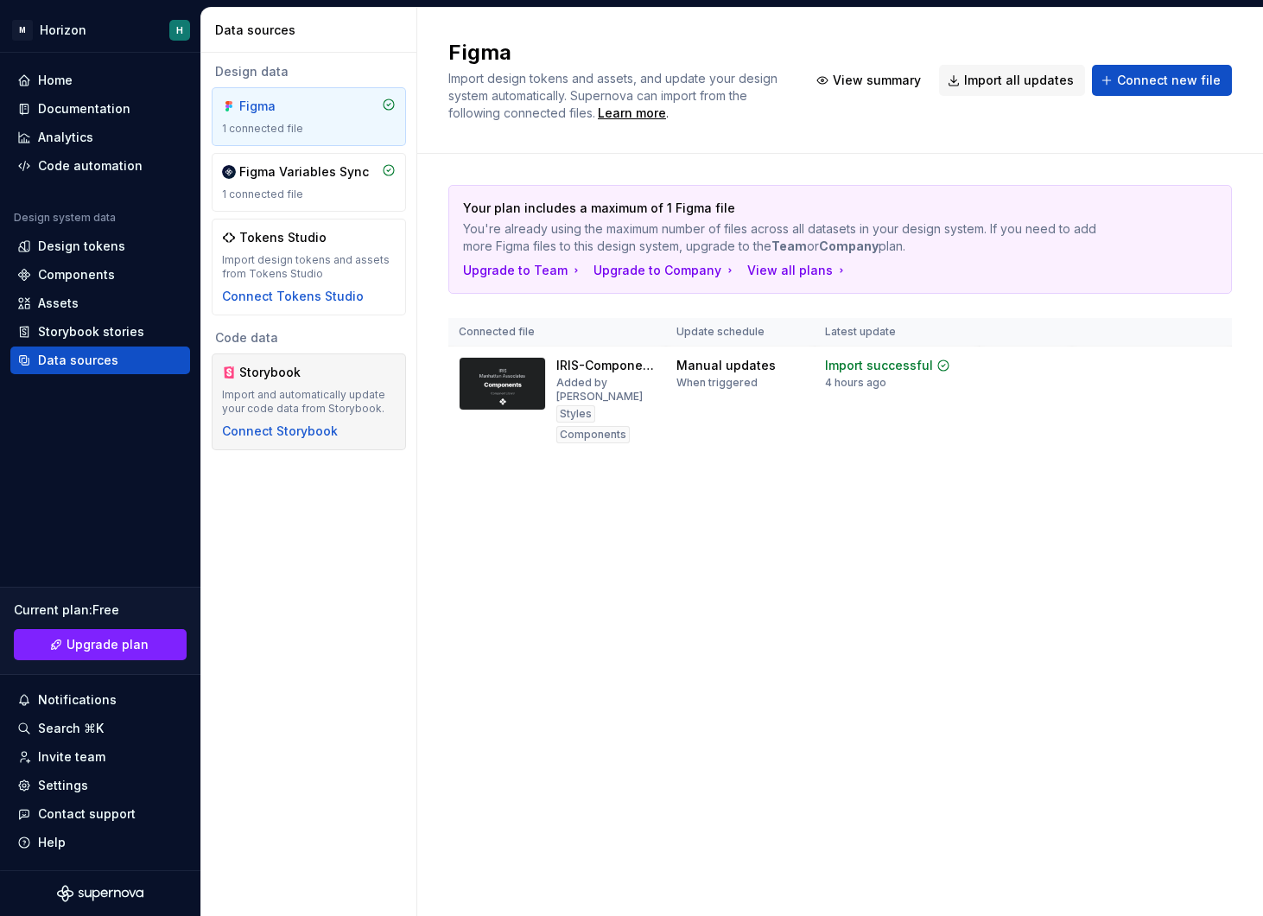
click at [262, 390] on div "Import and automatically update your code data from Storybook." at bounding box center [309, 402] width 174 height 28
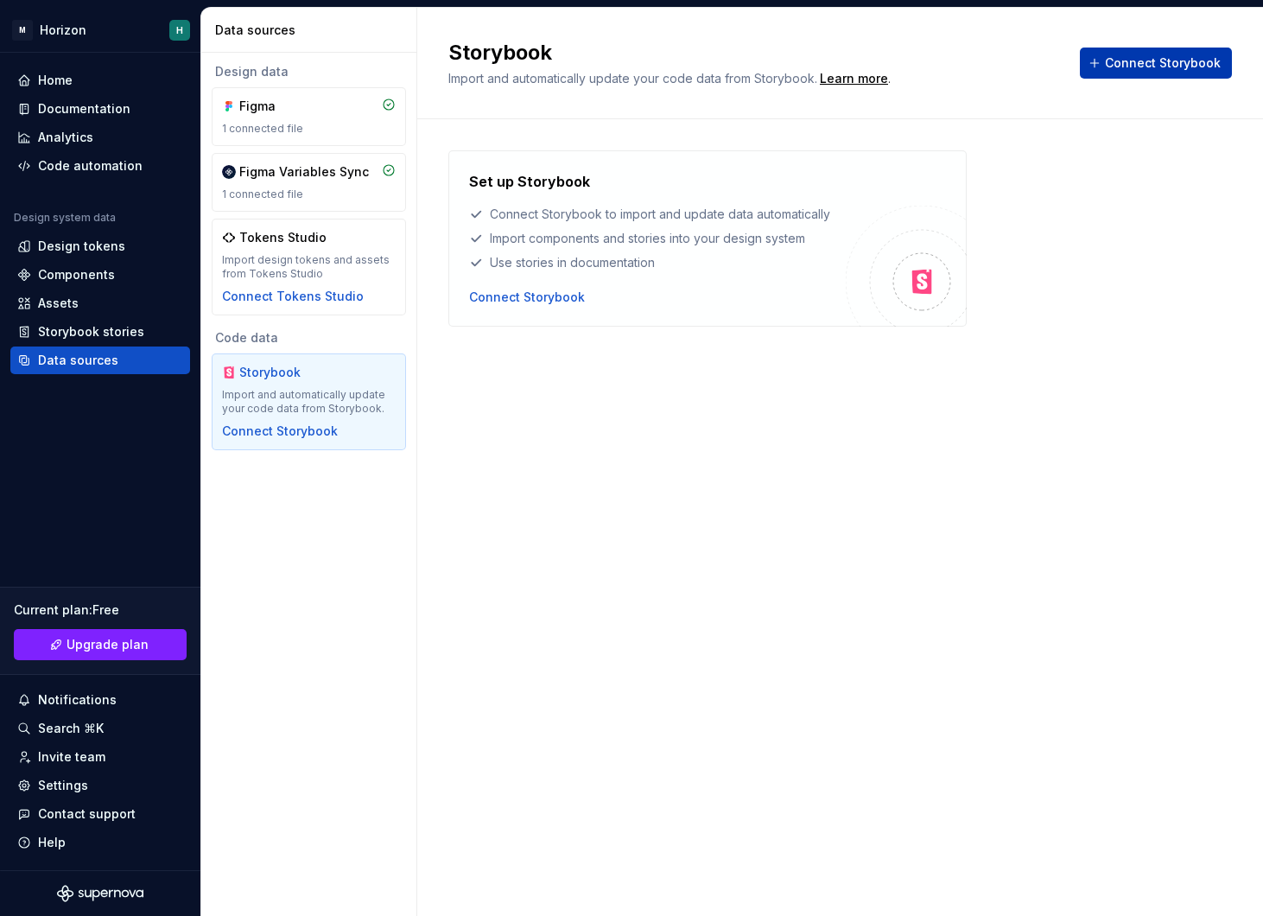
click at [1133, 70] on span "Connect Storybook" at bounding box center [1163, 62] width 116 height 17
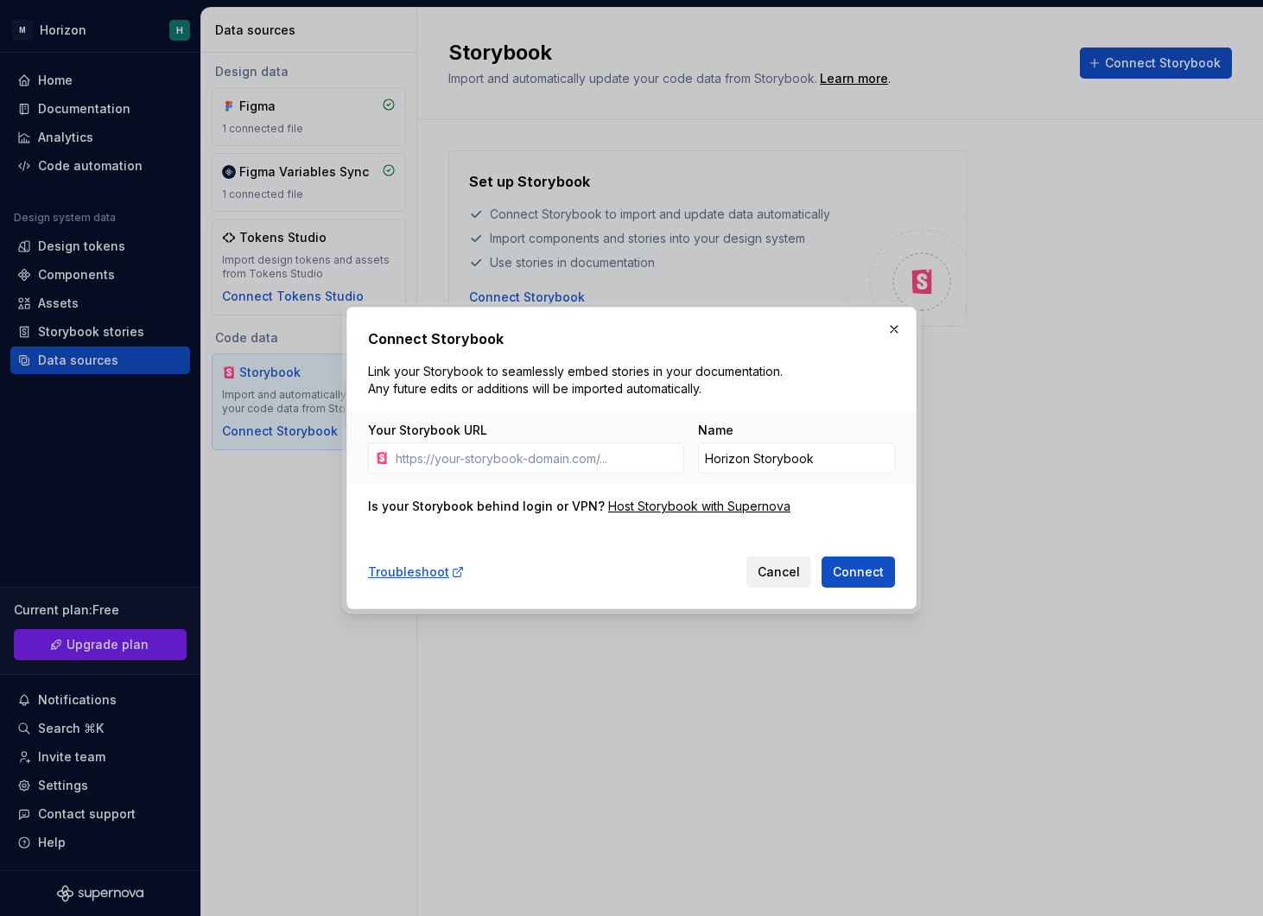
click at [790, 577] on span "Cancel" at bounding box center [779, 571] width 42 height 17
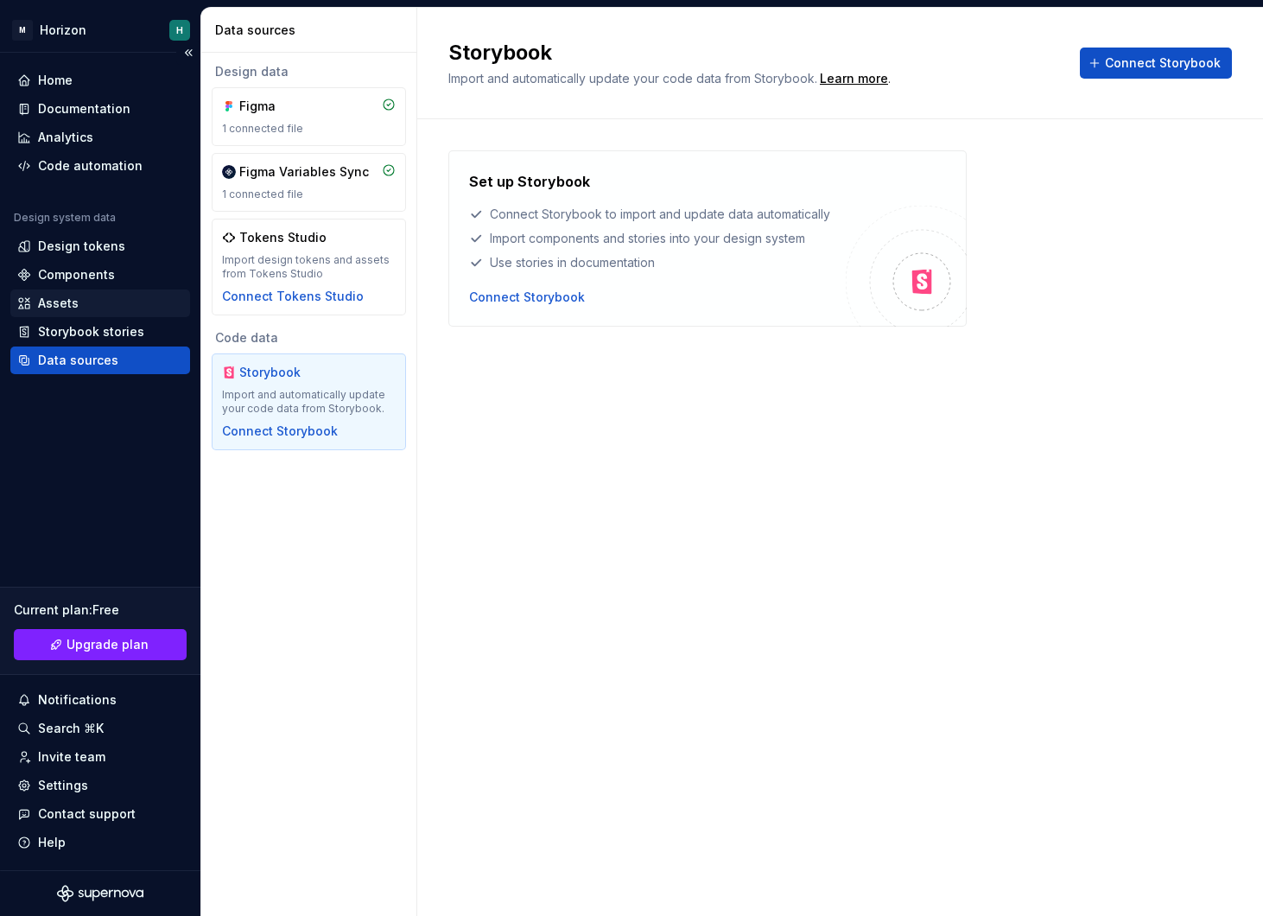
click at [79, 298] on div "Assets" at bounding box center [100, 303] width 166 height 17
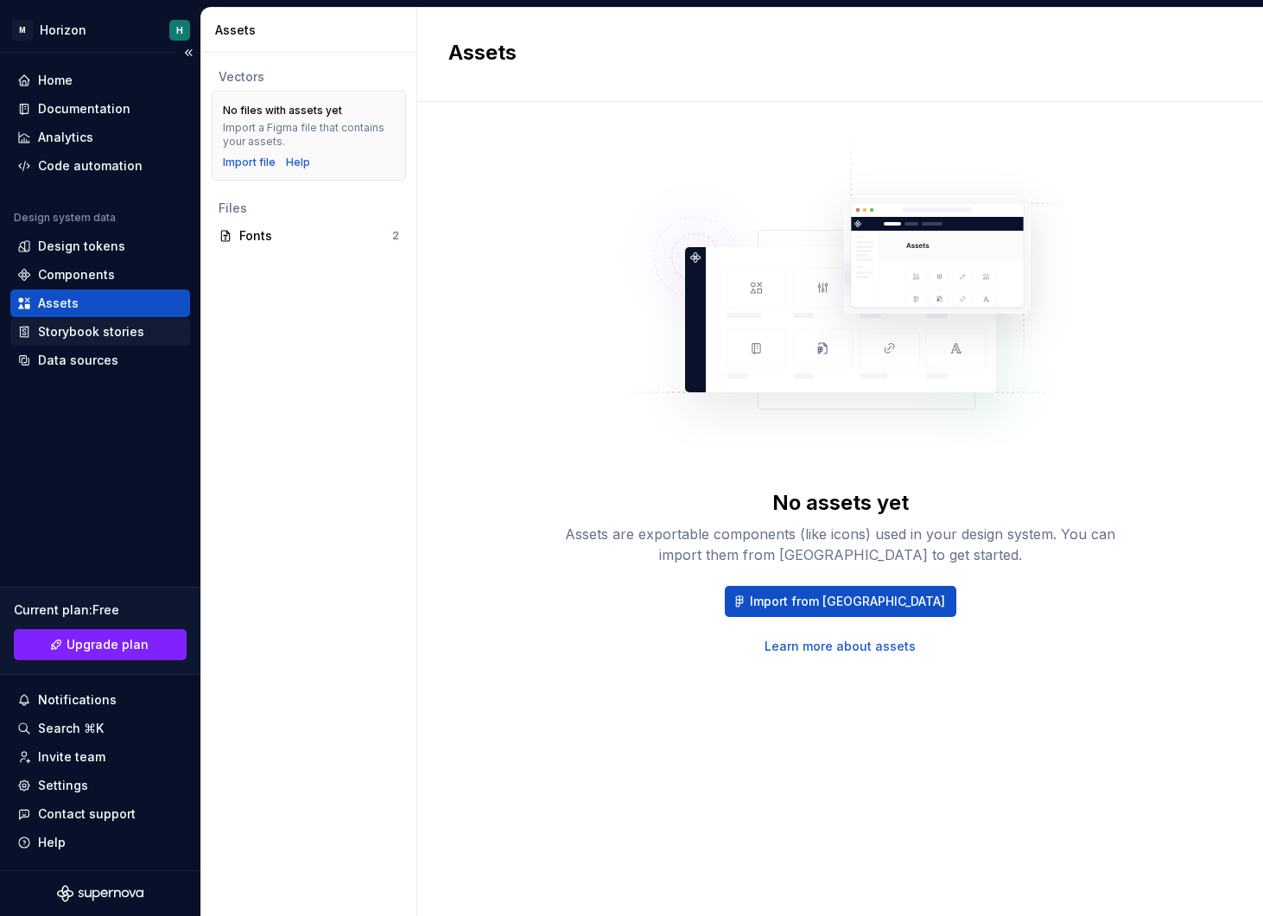
click at [115, 330] on div "Storybook stories" at bounding box center [91, 331] width 106 height 17
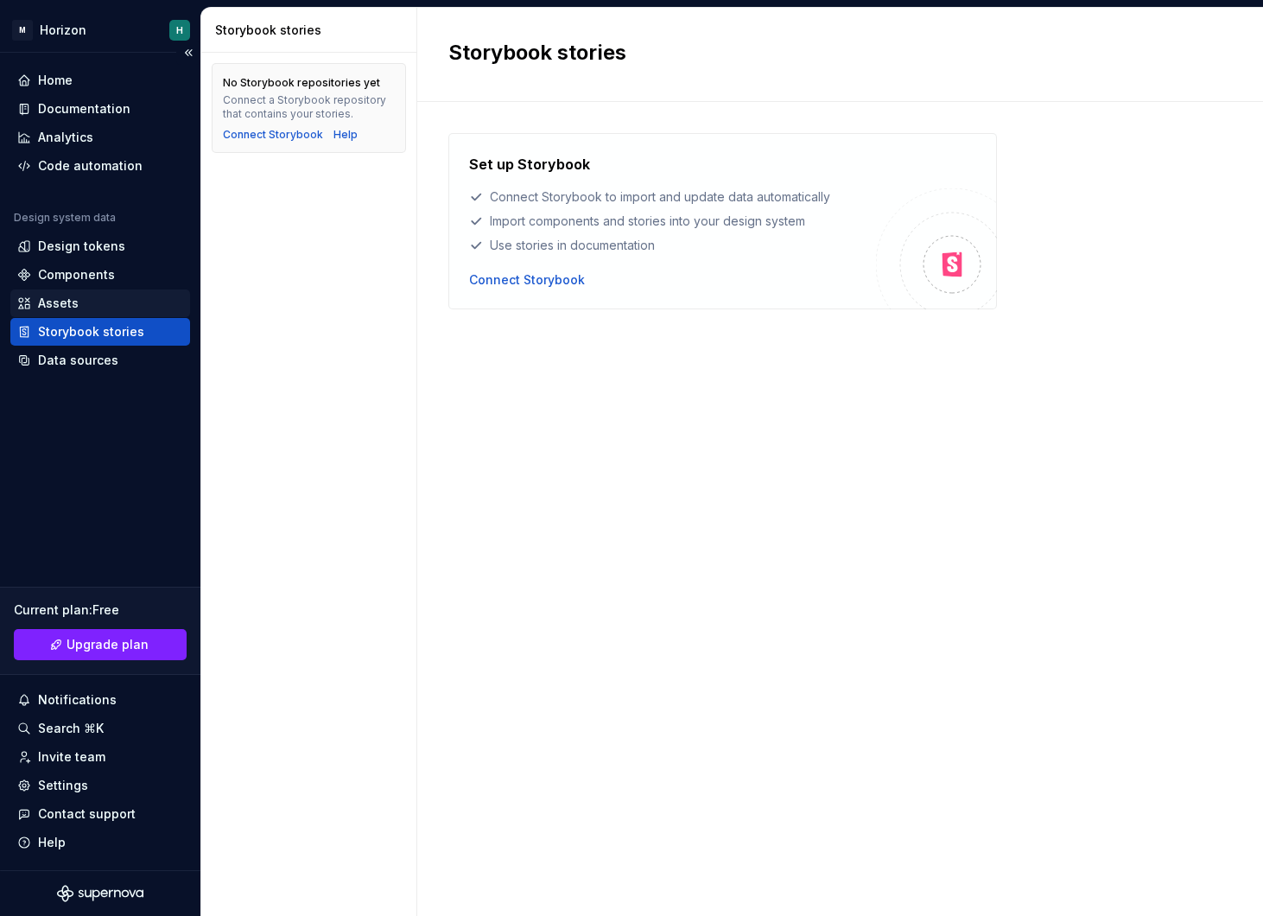
click at [64, 303] on div "Assets" at bounding box center [58, 303] width 41 height 17
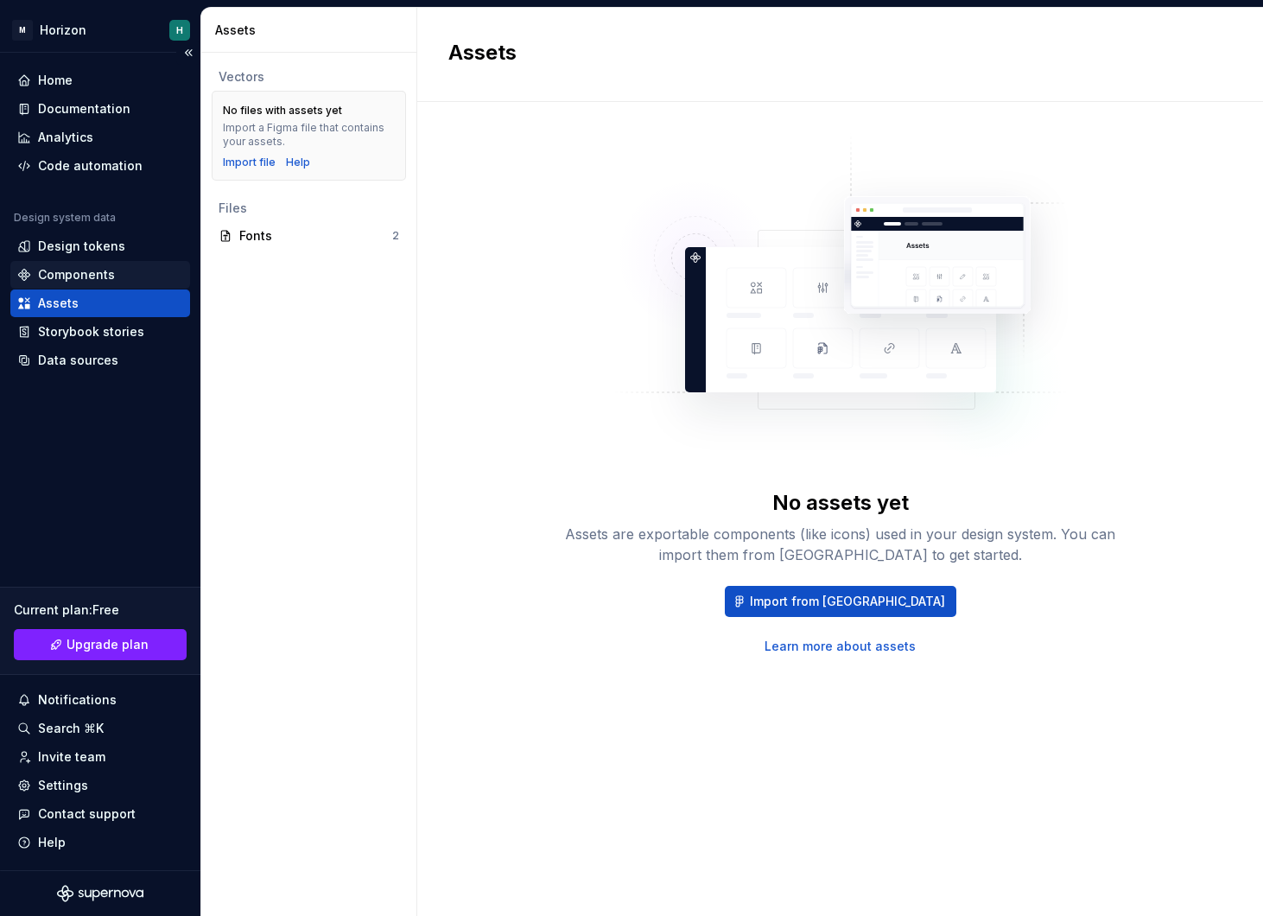
click at [122, 263] on div "Components" at bounding box center [100, 275] width 180 height 28
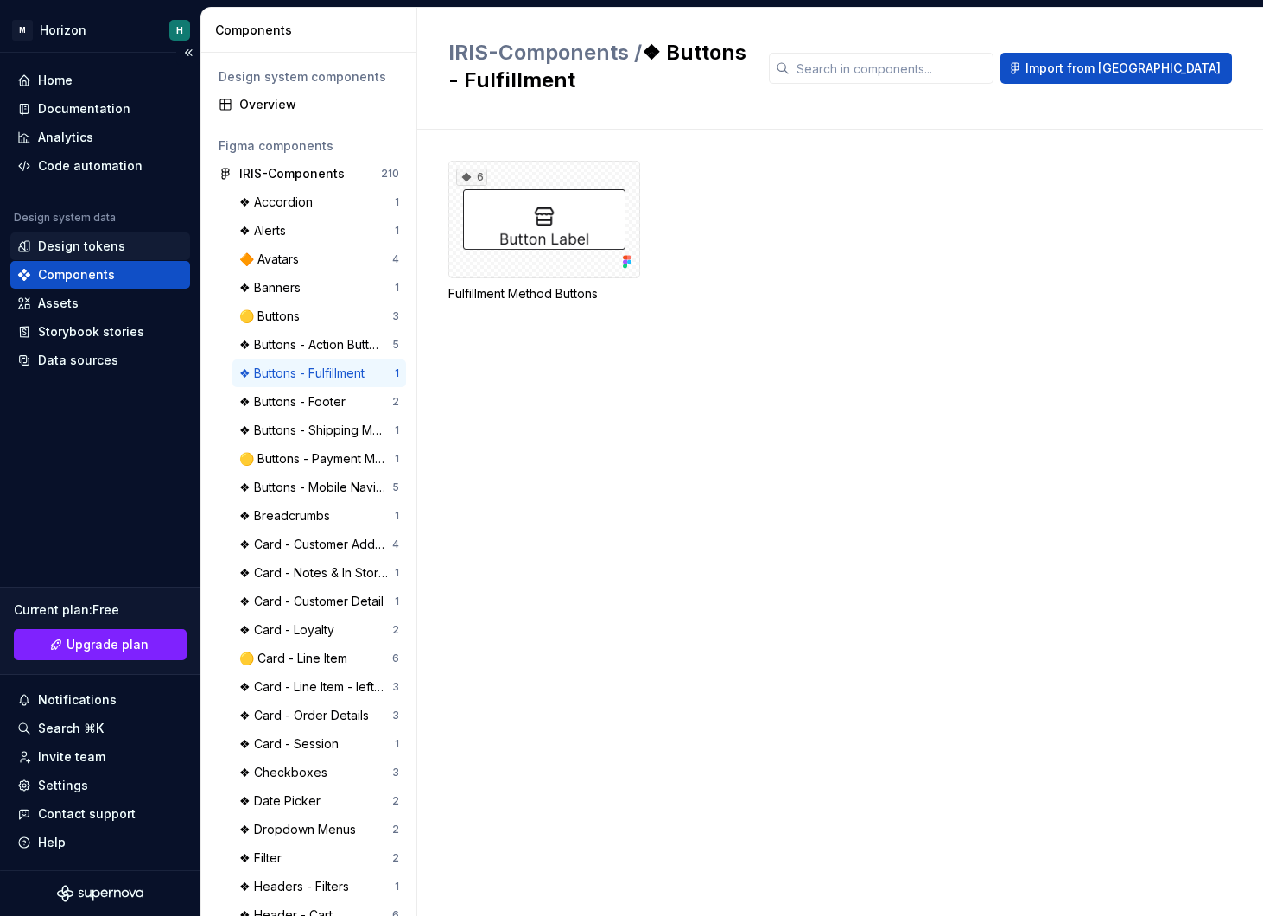
click at [124, 247] on div "Design tokens" at bounding box center [100, 246] width 166 height 17
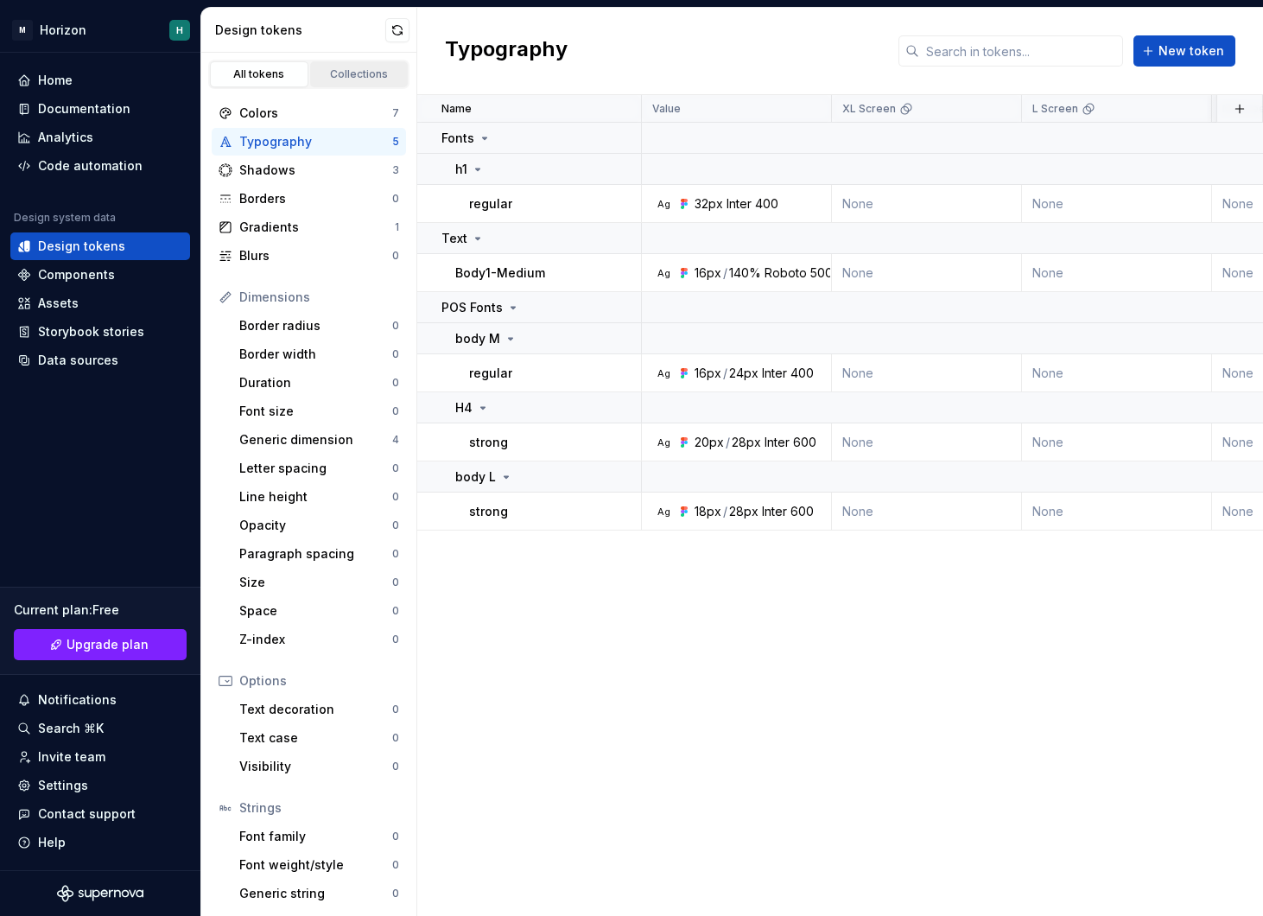
click at [369, 64] on link "Collections" at bounding box center [359, 74] width 98 height 26
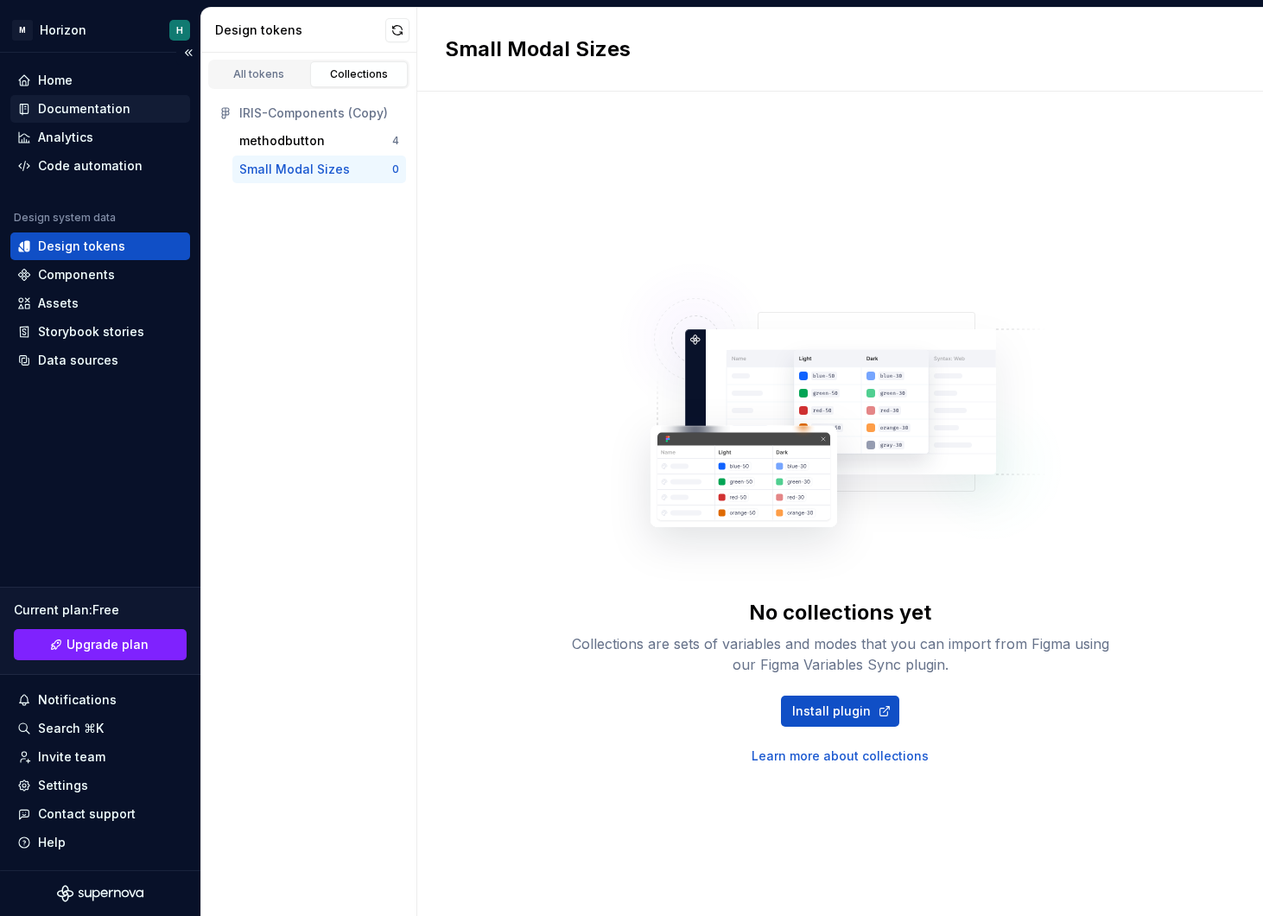
click at [90, 114] on div "Documentation" at bounding box center [84, 108] width 92 height 17
type textarea "*"
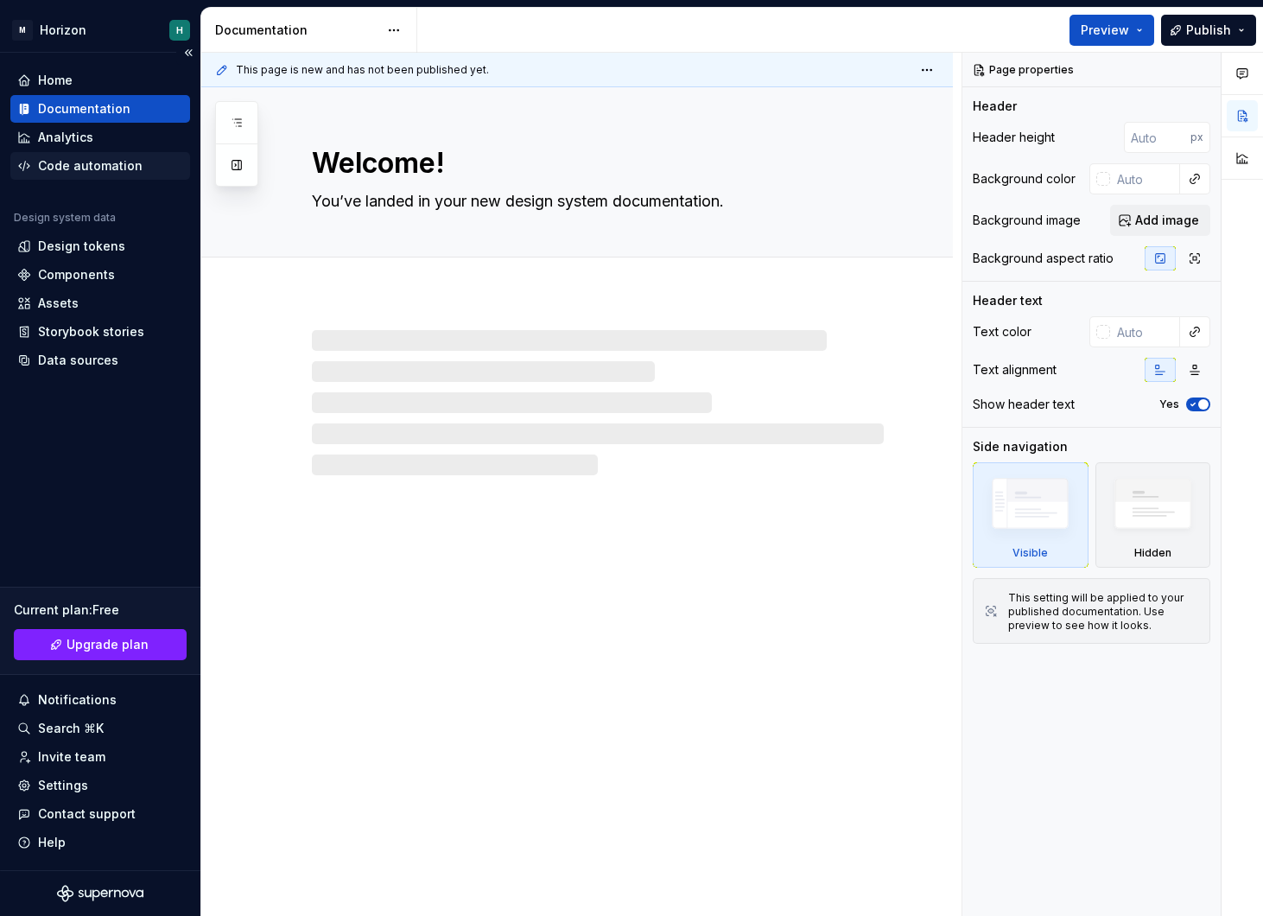
click at [110, 158] on div "Code automation" at bounding box center [90, 165] width 105 height 17
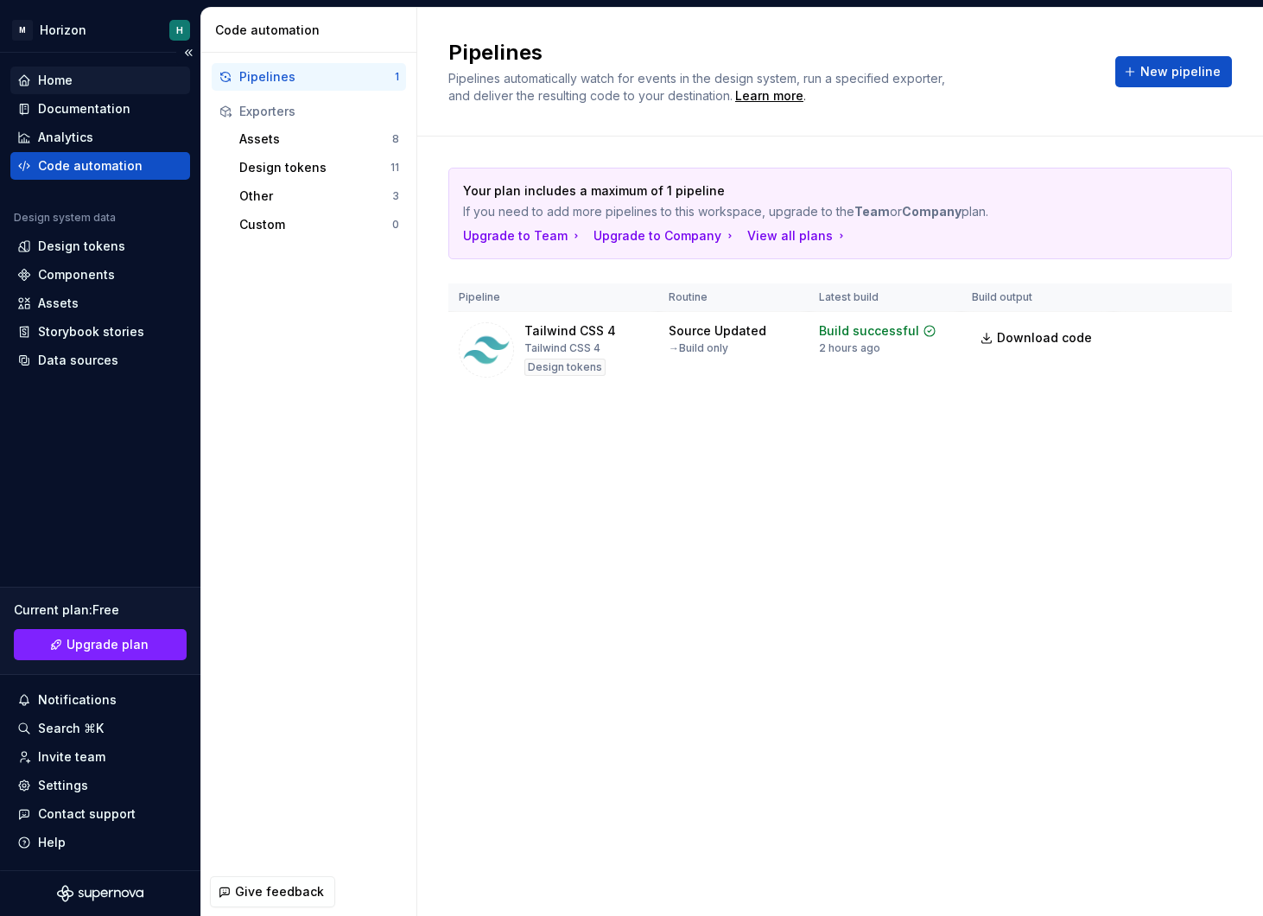
click at [91, 81] on div "Home" at bounding box center [100, 80] width 166 height 17
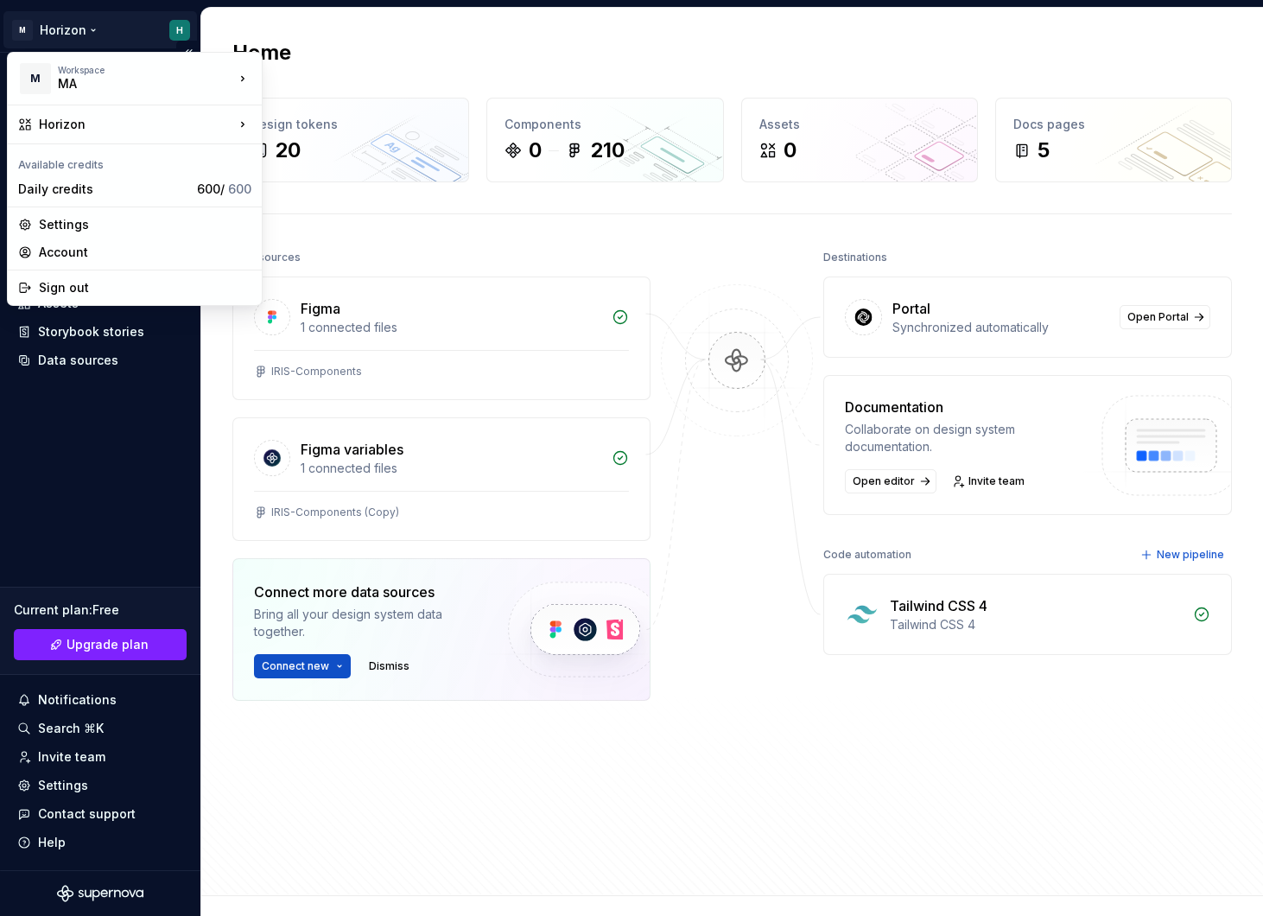
click at [86, 32] on html "M Horizon H Home Documentation Analytics Code automation Design system data Des…" at bounding box center [631, 458] width 1263 height 916
click at [602, 413] on html "M Horizon H Home Documentation Analytics Code automation Design system data Des…" at bounding box center [631, 458] width 1263 height 916
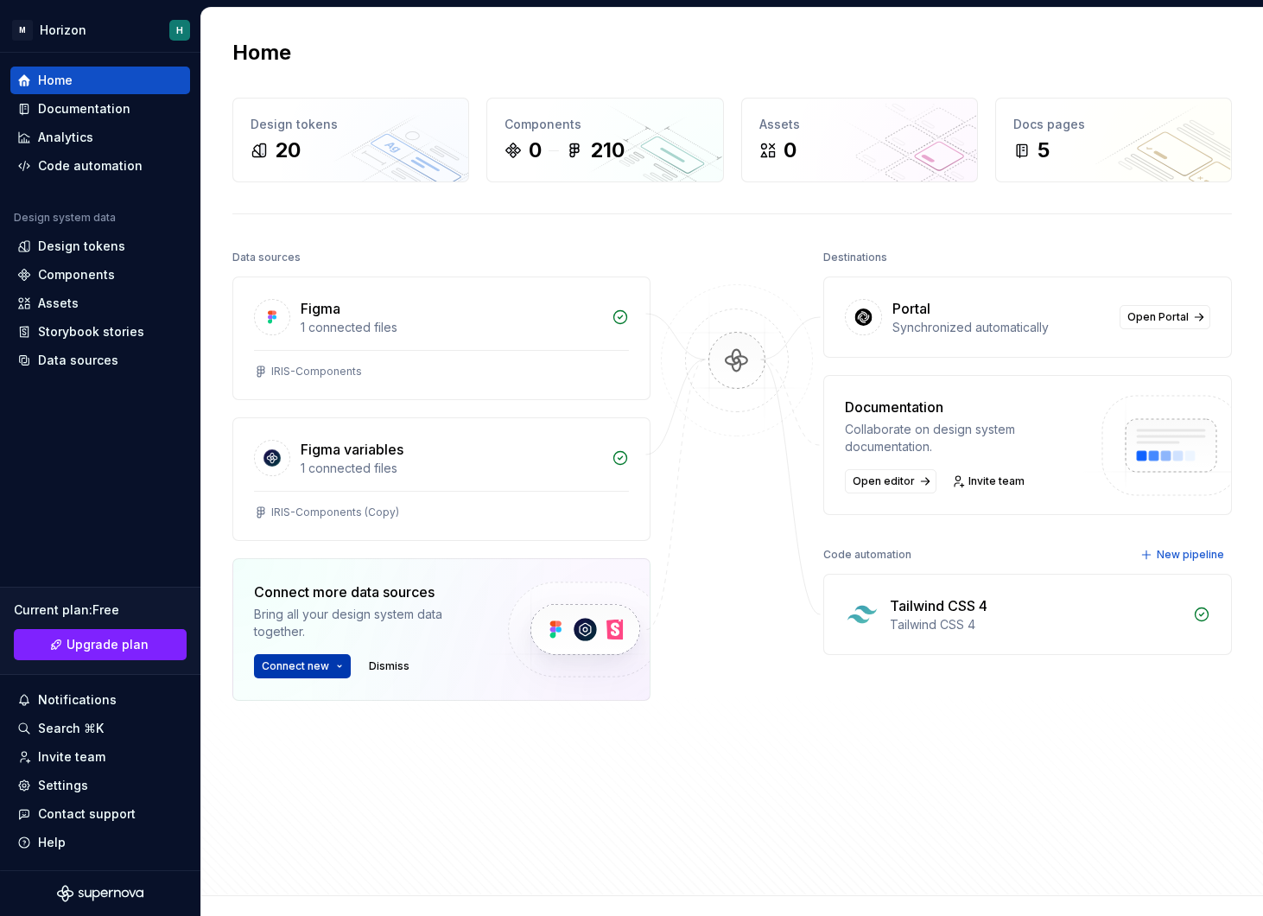
click at [322, 664] on span "Connect new" at bounding box center [295, 666] width 67 height 14
click at [1184, 321] on span "Open Portal" at bounding box center [1157, 317] width 61 height 14
click at [93, 257] on div "Design tokens" at bounding box center [100, 246] width 180 height 28
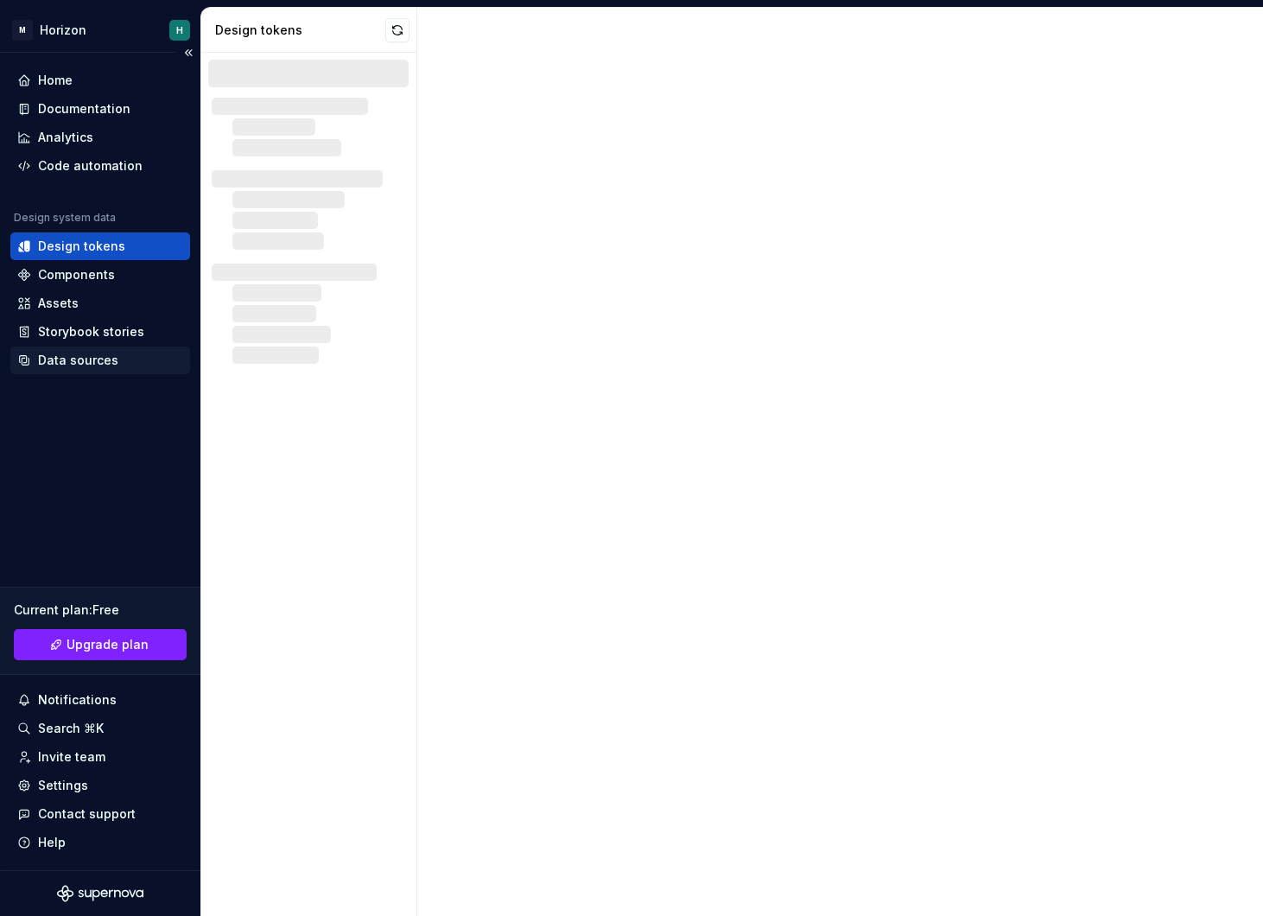
click at [105, 365] on div "Data sources" at bounding box center [78, 360] width 80 height 17
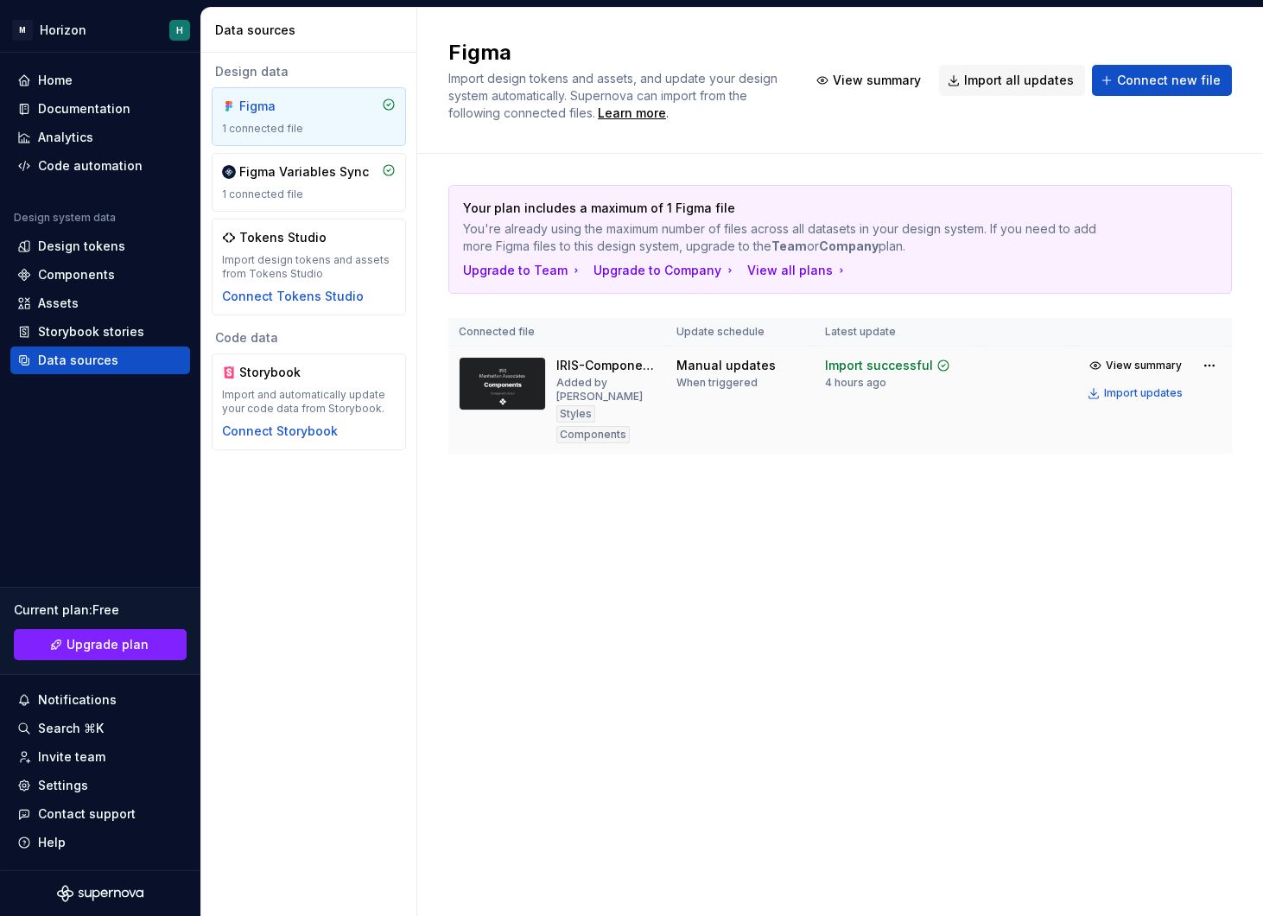
click at [682, 378] on div "When triggered" at bounding box center [716, 383] width 81 height 14
click at [491, 394] on img at bounding box center [502, 384] width 87 height 54
click at [322, 165] on div "Figma Variables Sync" at bounding box center [304, 171] width 130 height 17
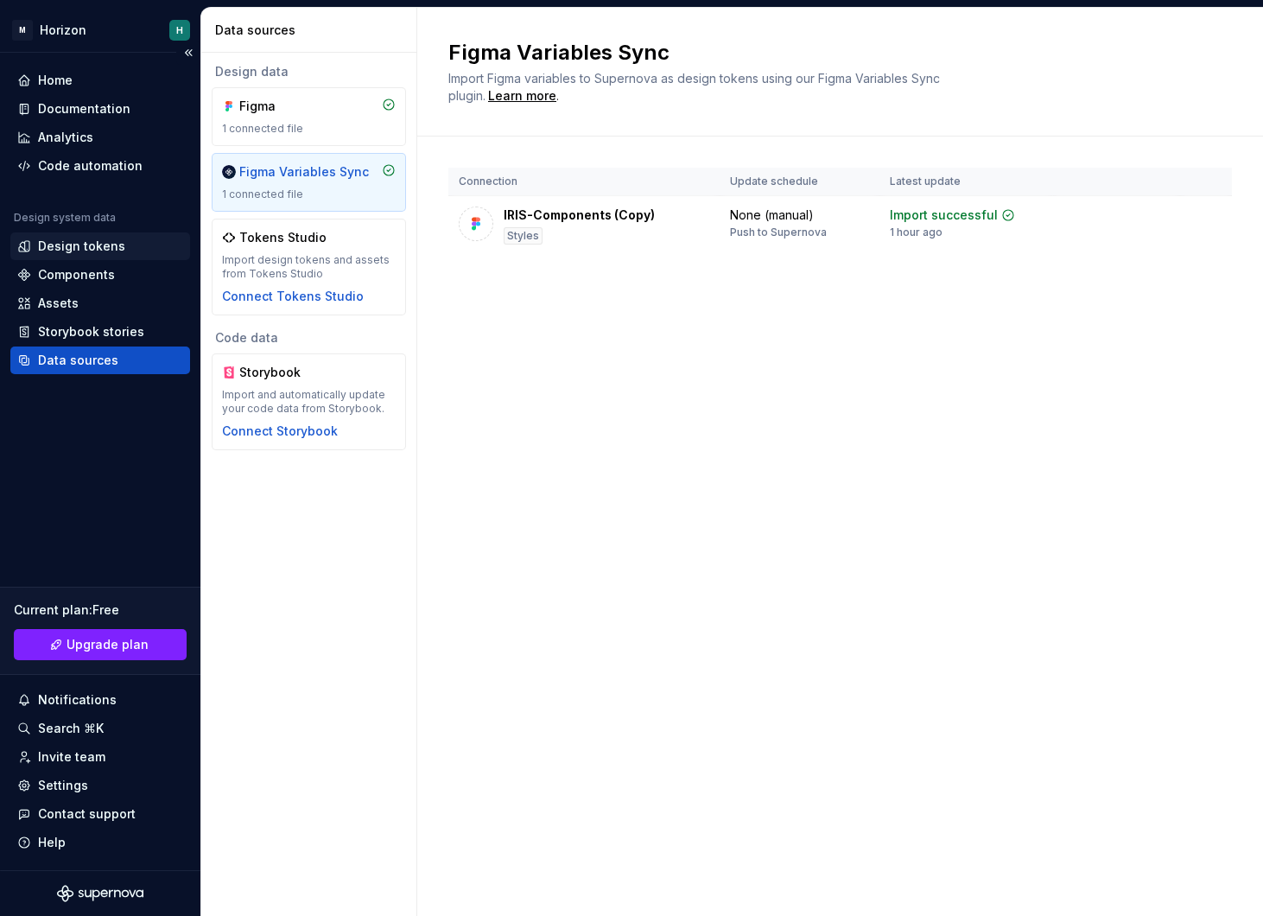
click at [72, 254] on div "Design tokens" at bounding box center [81, 246] width 87 height 17
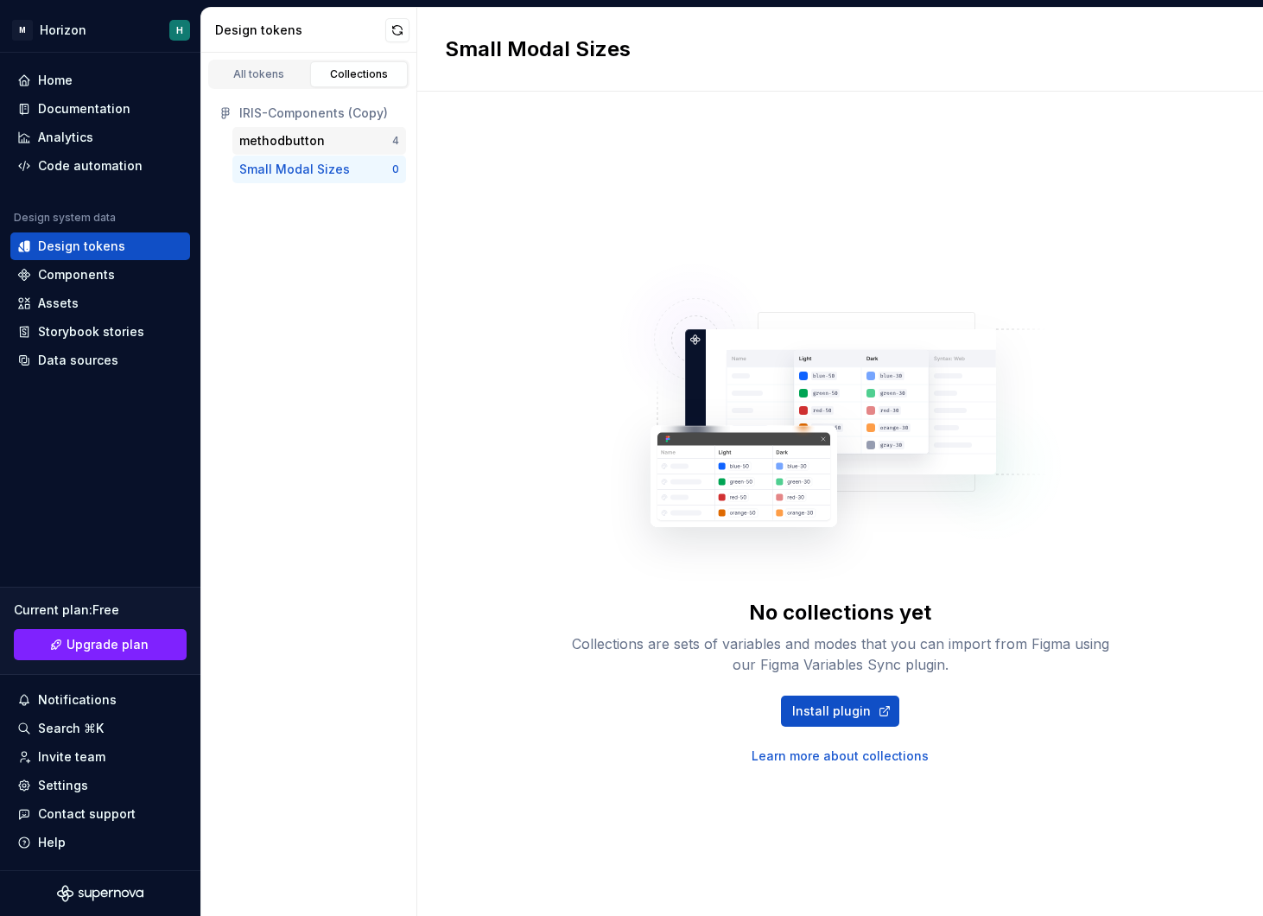
click at [318, 146] on div "methodbutton" at bounding box center [282, 140] width 86 height 17
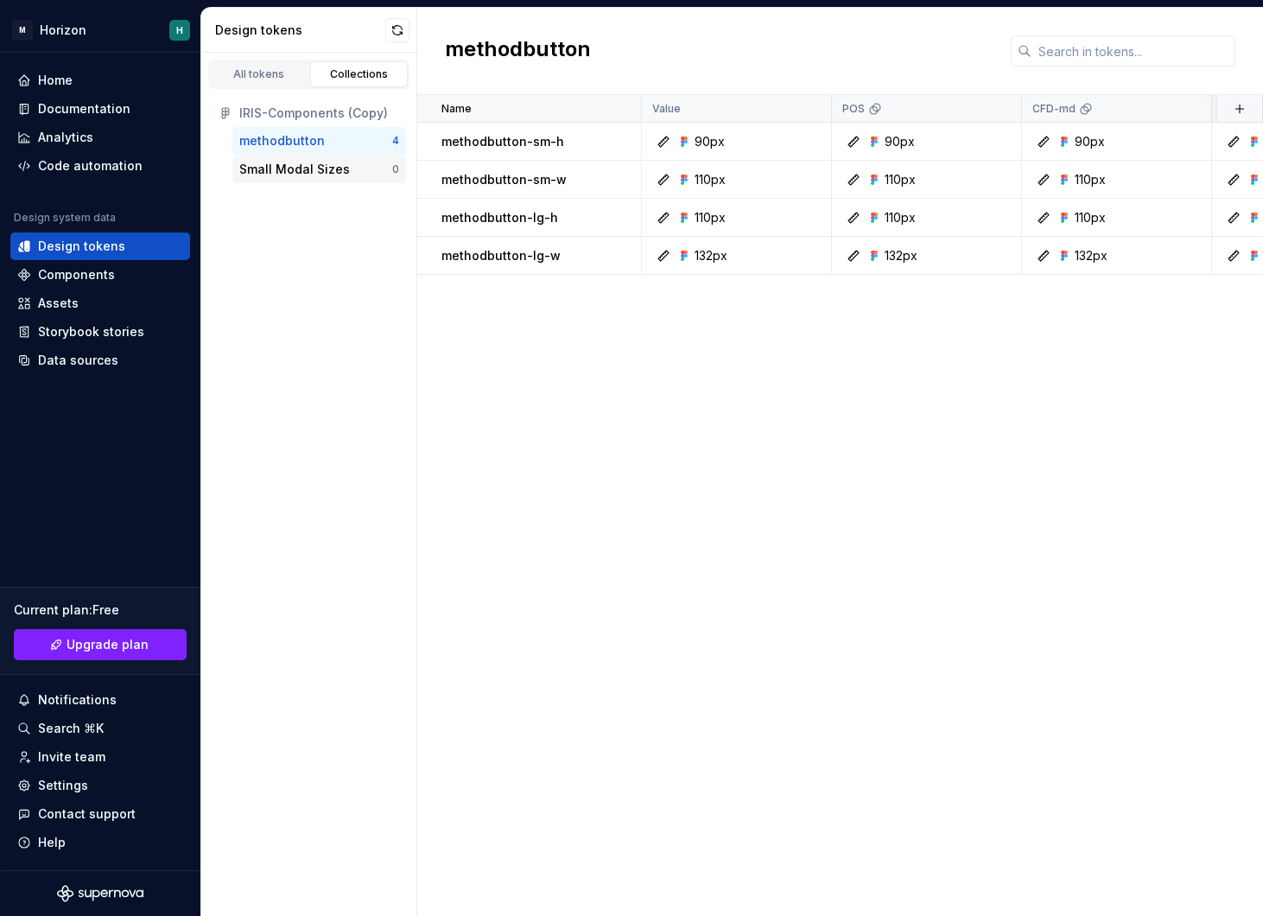
click at [321, 176] on div "Small Modal Sizes" at bounding box center [294, 169] width 111 height 17
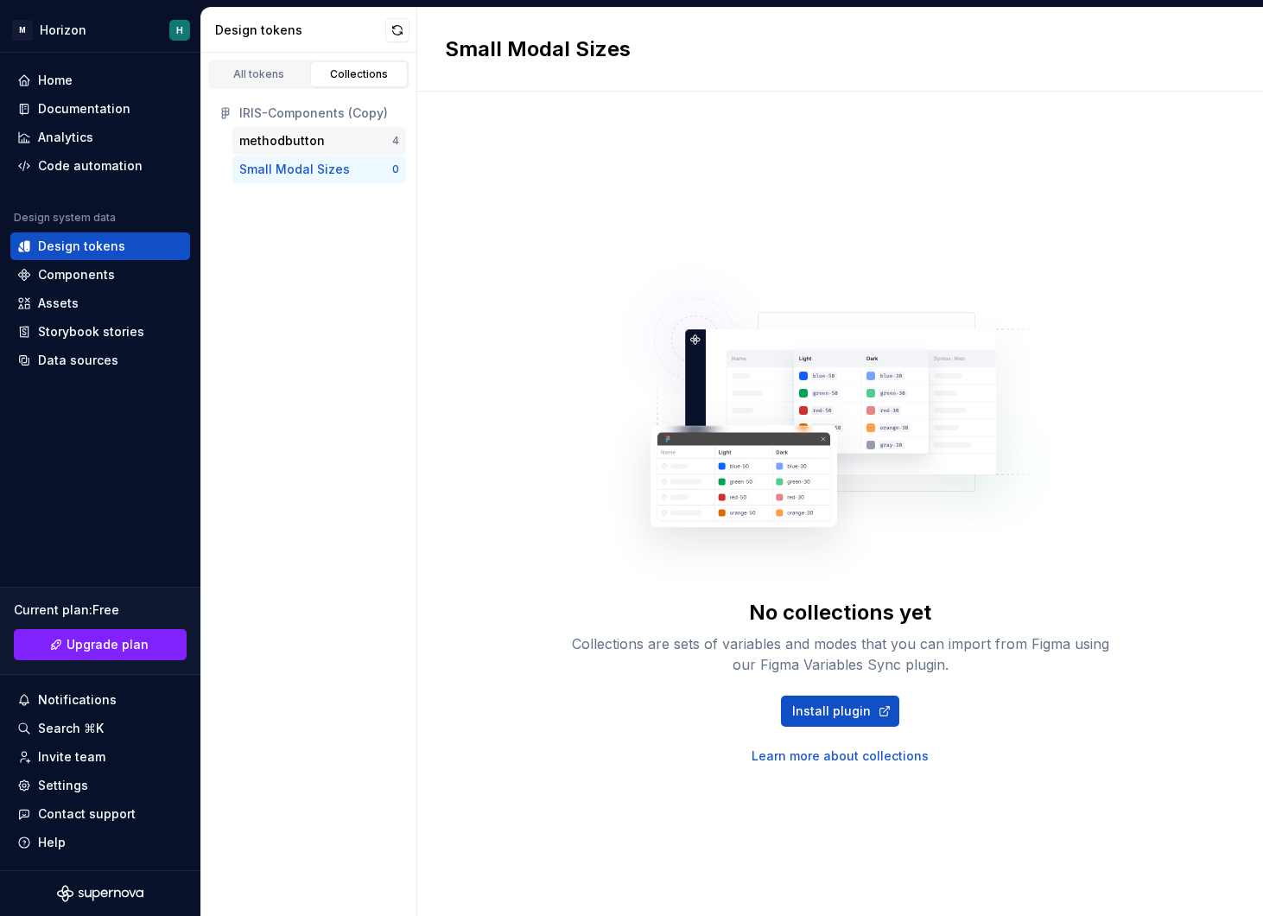
click at [342, 140] on div "methodbutton" at bounding box center [315, 140] width 153 height 17
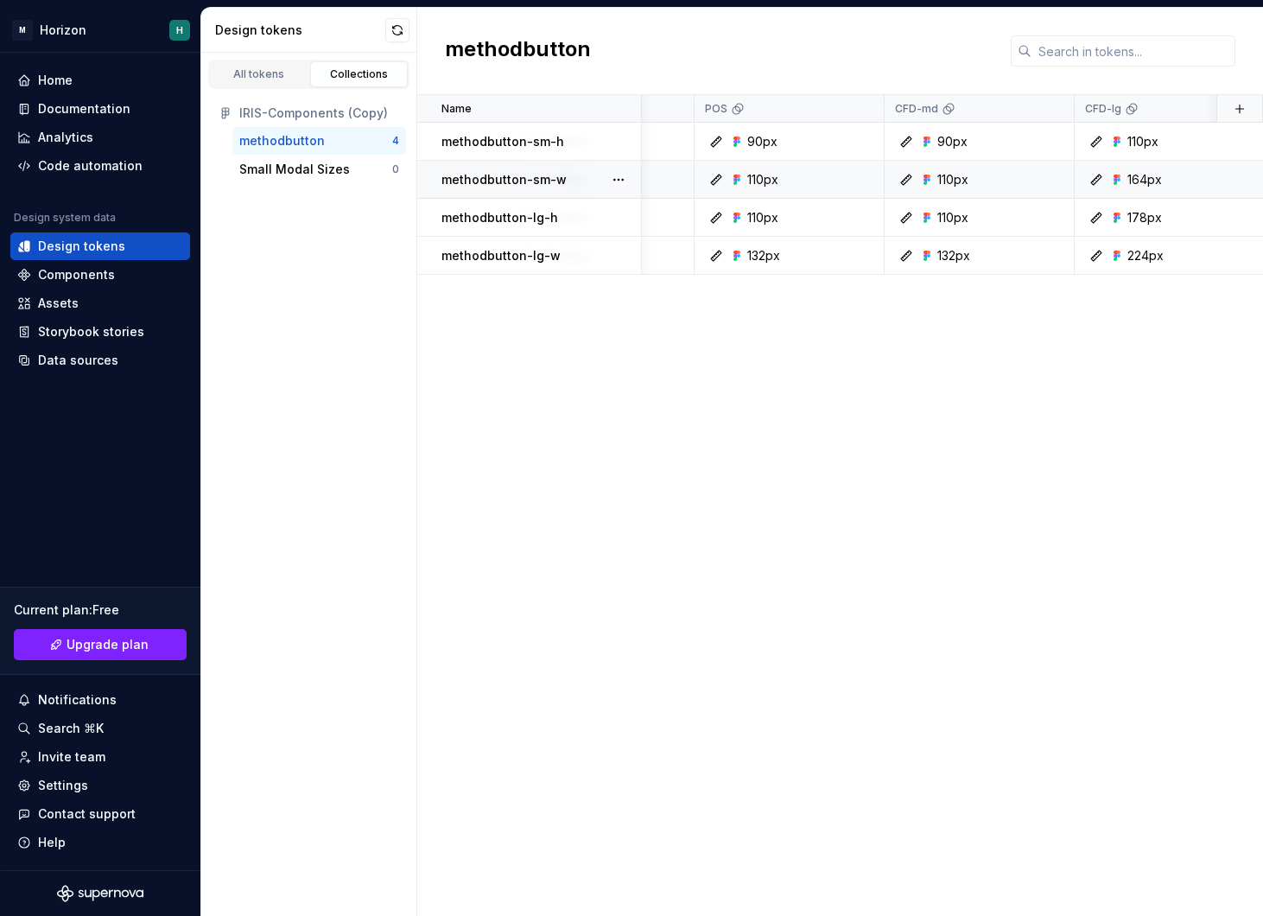
scroll to position [0, 139]
click at [102, 337] on div "Storybook stories" at bounding box center [91, 331] width 106 height 17
click at [102, 339] on div "Storybook stories" at bounding box center [91, 331] width 106 height 17
click at [102, 342] on div "Storybook stories" at bounding box center [100, 332] width 180 height 28
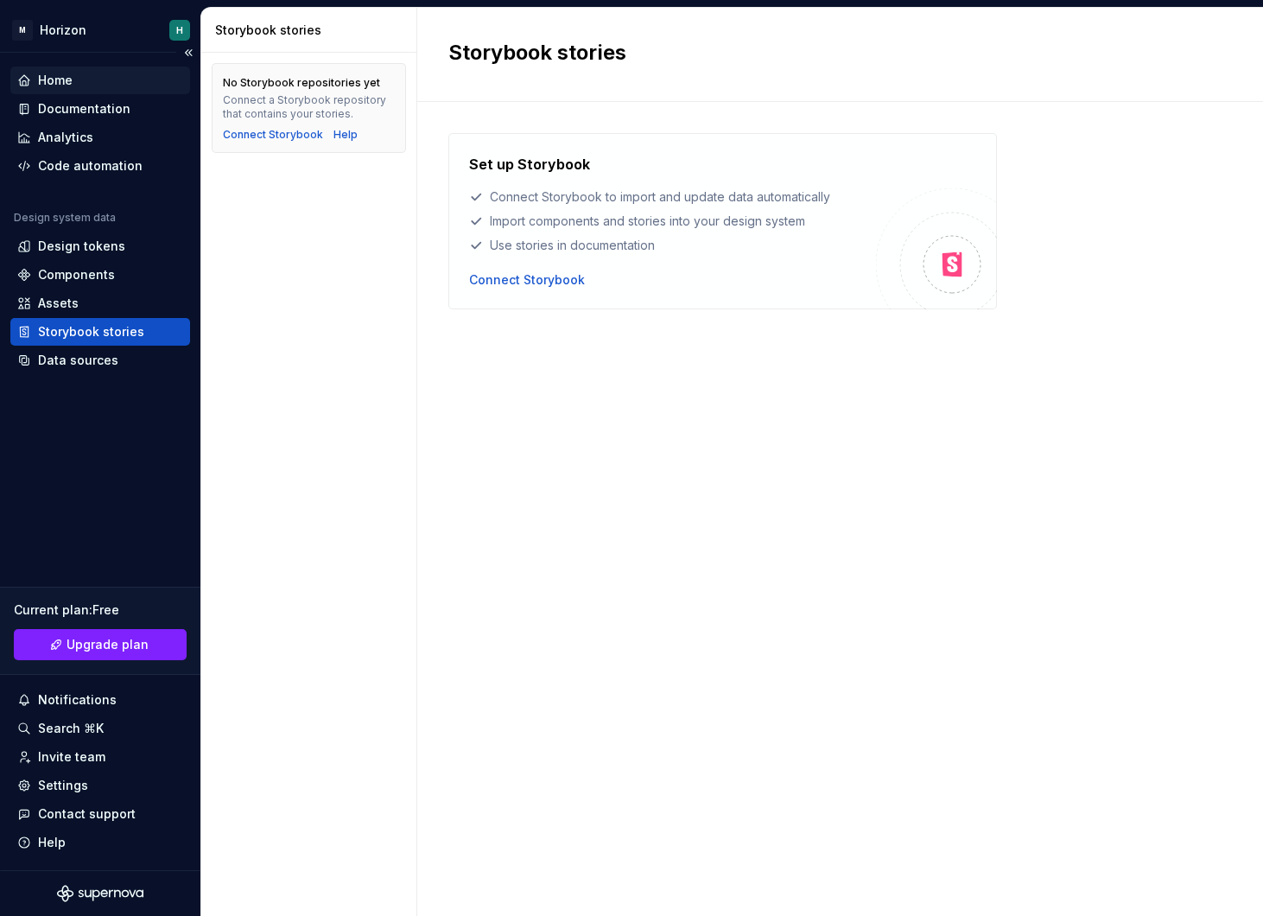
click at [119, 80] on div "Home" at bounding box center [100, 80] width 166 height 17
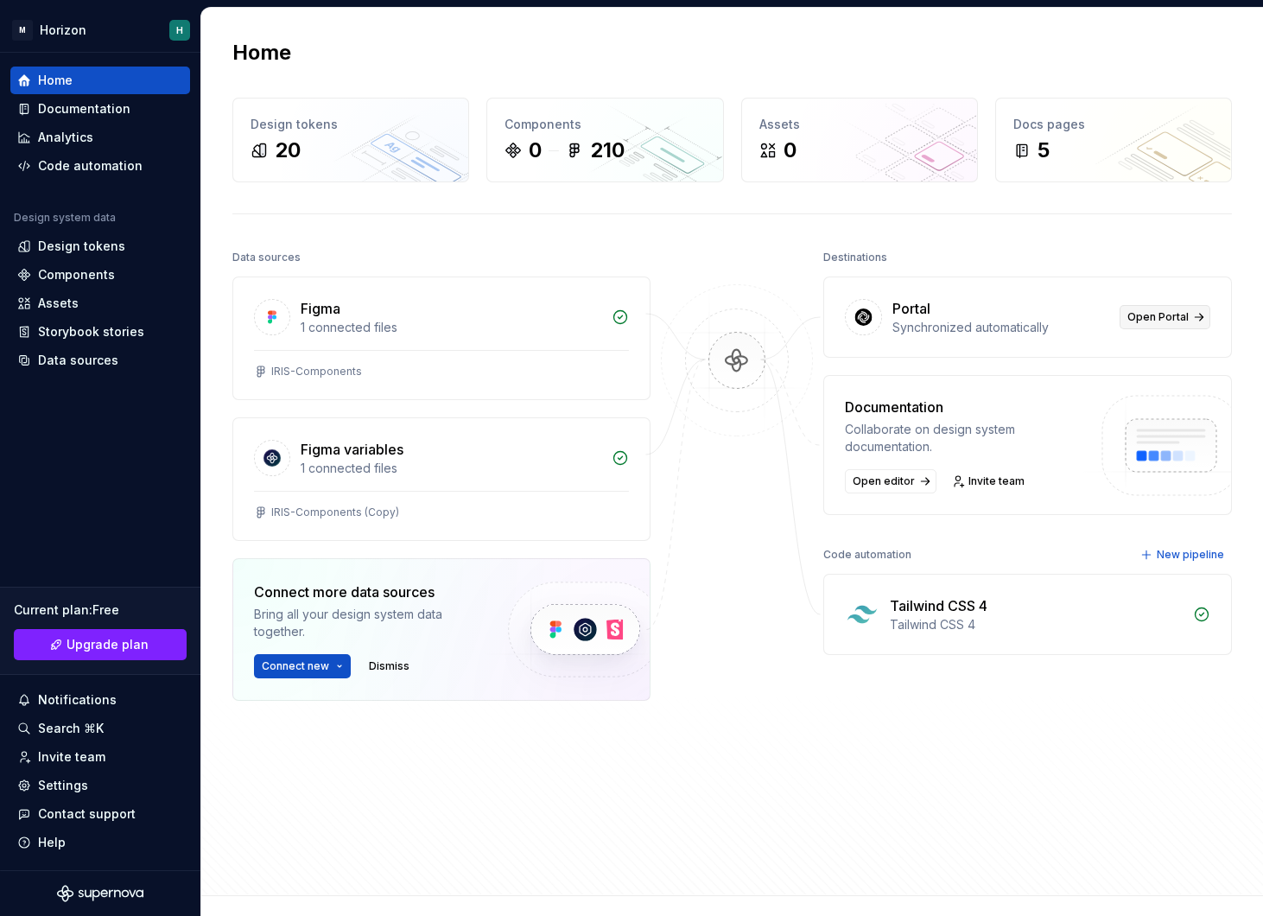
click at [1188, 326] on link "Open Portal" at bounding box center [1164, 317] width 91 height 24
